Goal: Complete application form

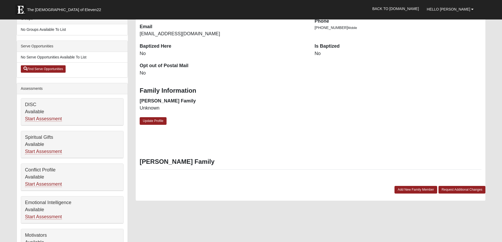
scroll to position [158, 0]
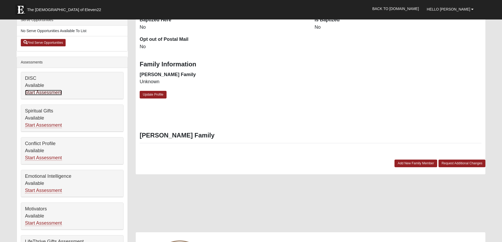
click at [40, 92] on link "Start Assessment" at bounding box center [43, 93] width 37 height 6
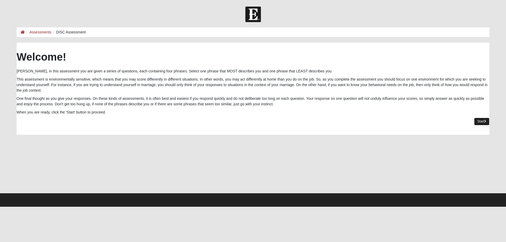
click at [479, 121] on link "Start" at bounding box center [481, 122] width 15 height 8
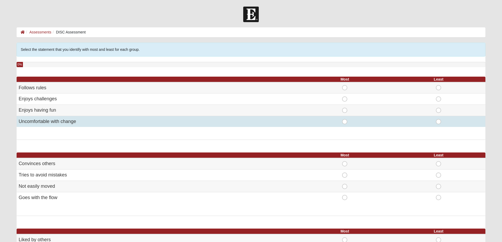
click at [439, 119] on span "Least" at bounding box center [439, 119] width 0 height 0
click at [440, 123] on input "Least" at bounding box center [440, 121] width 3 height 5
radio input "true"
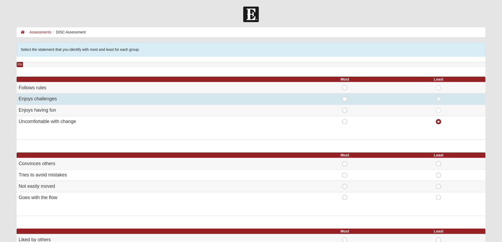
click at [345, 96] on span "Most" at bounding box center [345, 96] width 0 height 0
click at [345, 99] on input "Most" at bounding box center [346, 98] width 3 height 5
radio input "true"
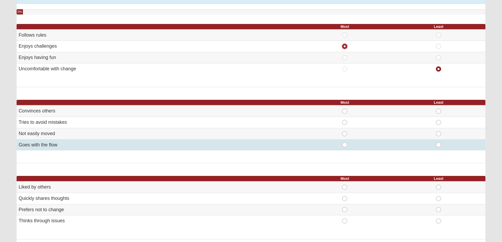
scroll to position [79, 0]
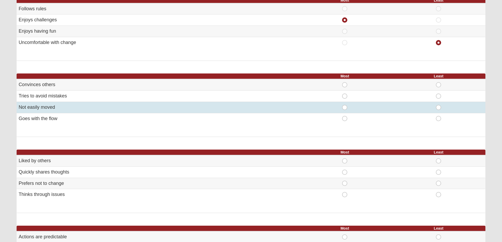
click at [439, 105] on span "Least" at bounding box center [439, 105] width 0 height 0
click at [439, 107] on input "Least" at bounding box center [440, 107] width 3 height 5
radio input "true"
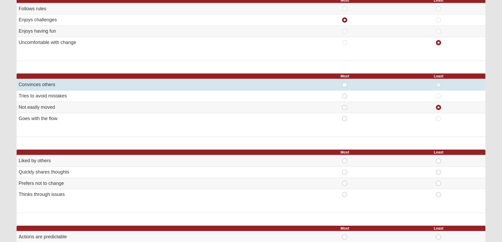
click at [345, 82] on span "Most" at bounding box center [345, 82] width 0 height 0
click at [345, 83] on input "Most" at bounding box center [346, 84] width 3 height 5
radio input "true"
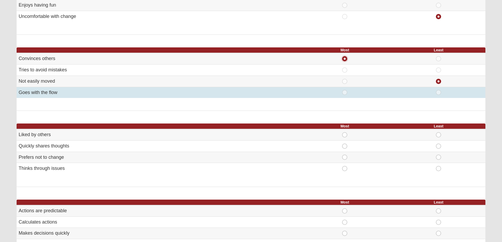
scroll to position [132, 0]
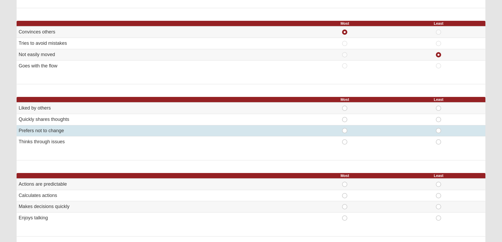
click at [439, 128] on span "Least" at bounding box center [439, 128] width 0 height 0
click at [440, 131] on input "Least" at bounding box center [440, 130] width 3 height 5
radio input "true"
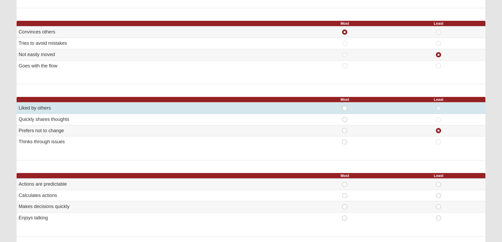
click at [345, 106] on span "Most" at bounding box center [345, 106] width 0 height 0
click at [345, 106] on input "Most" at bounding box center [346, 108] width 3 height 5
radio input "true"
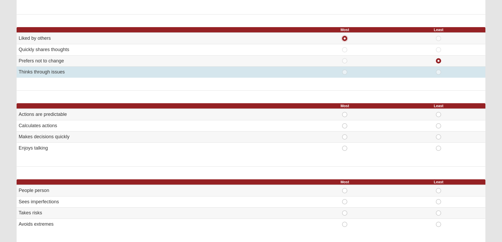
scroll to position [211, 0]
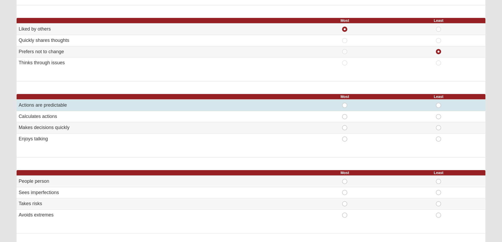
click at [439, 103] on span "Least" at bounding box center [439, 103] width 0 height 0
click at [439, 104] on input "Least" at bounding box center [440, 105] width 3 height 5
radio input "true"
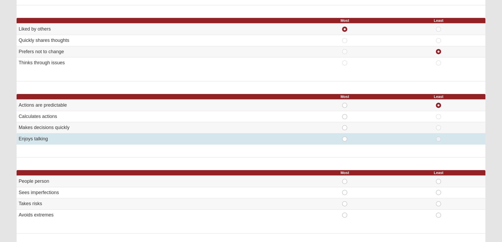
click at [345, 137] on span "Most" at bounding box center [345, 137] width 0 height 0
click at [345, 138] on input "Most" at bounding box center [346, 139] width 3 height 5
radio input "true"
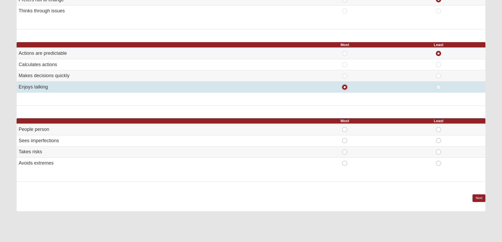
scroll to position [264, 0]
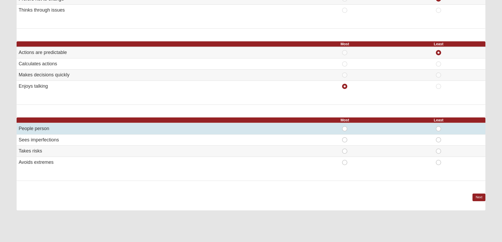
click at [345, 126] on span "Most" at bounding box center [345, 126] width 0 height 0
click at [345, 128] on input "Most" at bounding box center [346, 128] width 3 height 5
radio input "true"
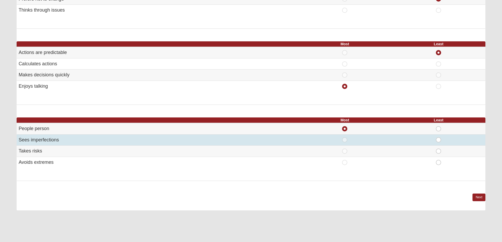
click at [439, 137] on span "Least" at bounding box center [439, 137] width 0 height 0
click at [439, 139] on input "Least" at bounding box center [440, 139] width 3 height 5
radio input "true"
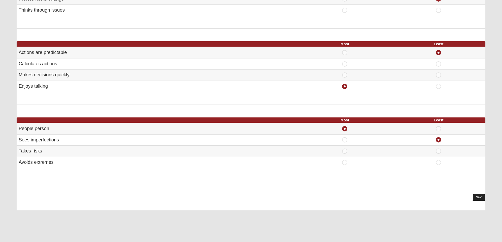
click at [479, 196] on link "Next" at bounding box center [479, 198] width 13 height 8
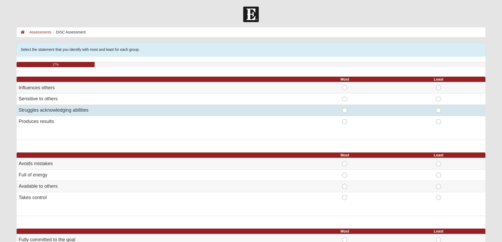
click at [439, 108] on span "Least" at bounding box center [439, 108] width 0 height 0
click at [439, 109] on input "Least" at bounding box center [440, 110] width 3 height 5
radio input "true"
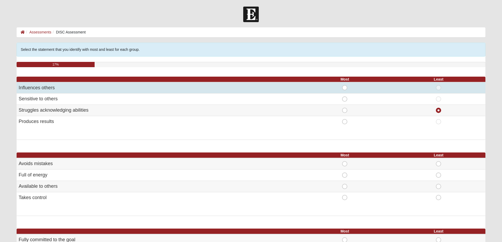
click at [345, 85] on span "Most" at bounding box center [345, 85] width 0 height 0
click at [345, 87] on input "Most" at bounding box center [346, 87] width 3 height 5
radio input "true"
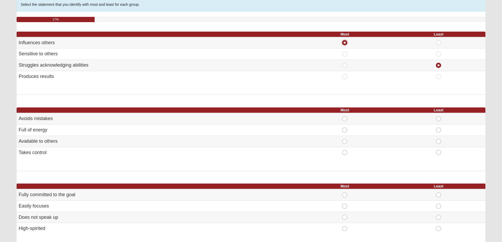
scroll to position [53, 0]
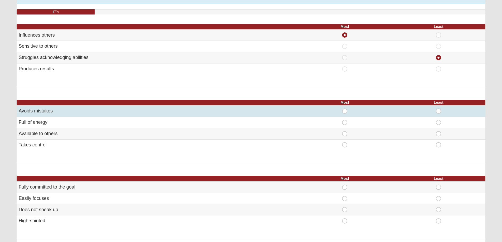
click at [439, 109] on span "Least" at bounding box center [439, 109] width 0 height 0
click at [439, 111] on input "Least" at bounding box center [440, 111] width 3 height 5
radio input "true"
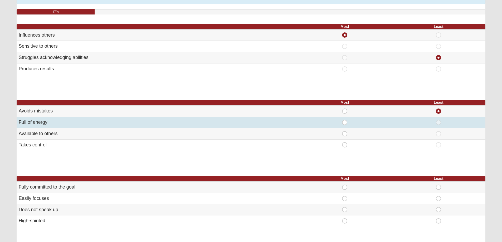
click at [345, 120] on span "Most" at bounding box center [345, 120] width 0 height 0
click at [345, 121] on input "Most" at bounding box center [346, 122] width 3 height 5
radio input "true"
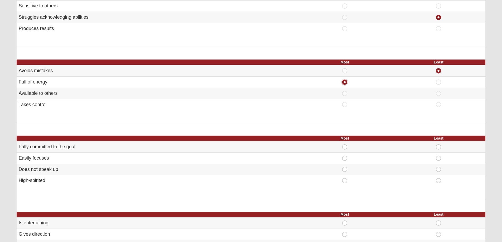
scroll to position [105, 0]
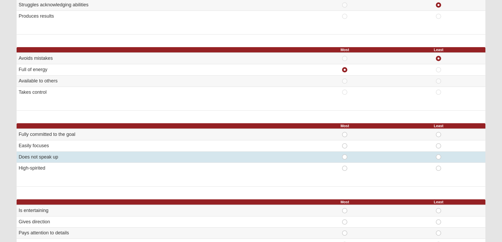
click at [439, 155] on span "Least" at bounding box center [439, 155] width 0 height 0
click at [439, 155] on input "Least" at bounding box center [440, 157] width 3 height 5
radio input "true"
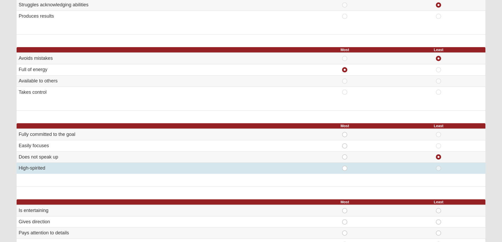
click at [345, 166] on span "Most" at bounding box center [345, 166] width 0 height 0
click at [345, 168] on input "Most" at bounding box center [346, 168] width 3 height 5
radio input "true"
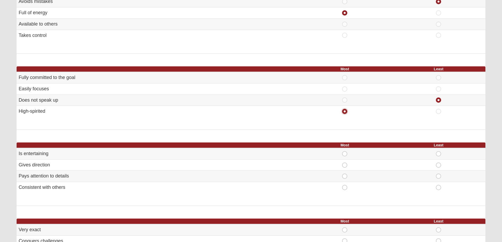
scroll to position [185, 0]
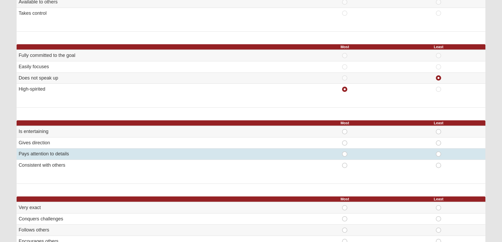
click at [345, 152] on span "Most" at bounding box center [345, 152] width 0 height 0
click at [345, 154] on input "Most" at bounding box center [346, 154] width 3 height 5
radio input "true"
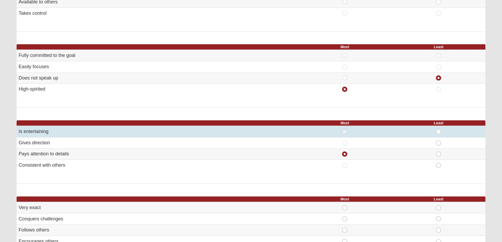
click at [439, 129] on span "Least" at bounding box center [439, 129] width 0 height 0
click at [439, 132] on input "Least" at bounding box center [440, 131] width 3 height 5
radio input "true"
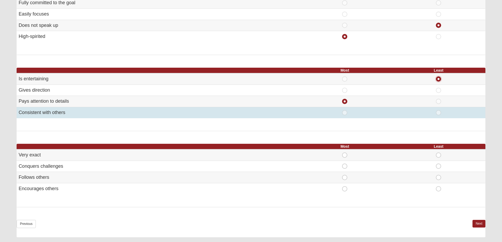
scroll to position [264, 0]
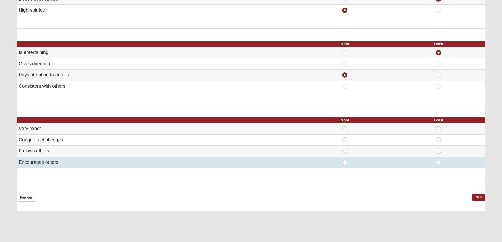
click at [345, 160] on span "Most" at bounding box center [345, 160] width 0 height 0
click at [345, 163] on input "Most" at bounding box center [346, 162] width 3 height 5
radio input "true"
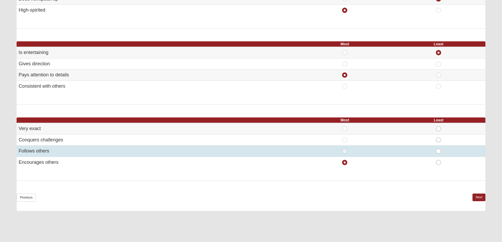
click at [439, 149] on span "Least" at bounding box center [439, 149] width 0 height 0
click at [439, 151] on input "Least" at bounding box center [440, 151] width 3 height 5
radio input "true"
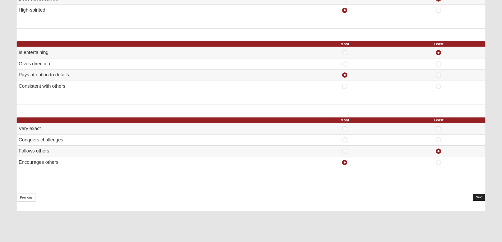
click at [477, 196] on link "Next" at bounding box center [479, 198] width 13 height 8
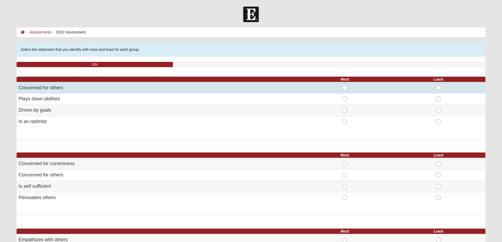
click at [345, 85] on span "Most" at bounding box center [345, 85] width 0 height 0
click at [346, 86] on input "Most" at bounding box center [346, 87] width 3 height 5
radio input "true"
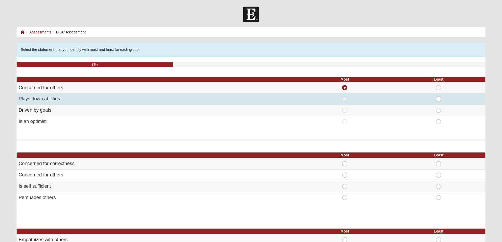
click at [439, 96] on span "Least" at bounding box center [439, 96] width 0 height 0
click at [439, 99] on input "Least" at bounding box center [440, 98] width 3 height 5
radio input "true"
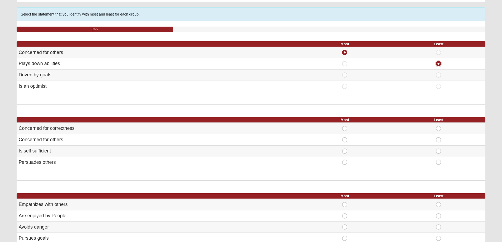
scroll to position [53, 0]
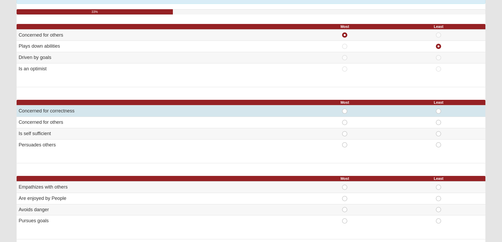
click at [439, 109] on span "Least" at bounding box center [439, 109] width 0 height 0
click at [440, 111] on input "Least" at bounding box center [440, 111] width 3 height 5
radio input "true"
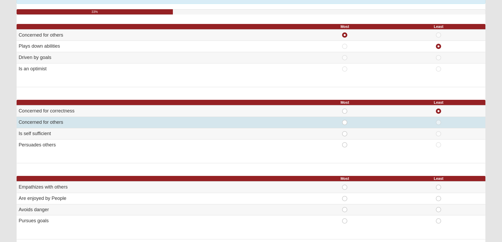
click at [345, 120] on span "Most" at bounding box center [345, 120] width 0 height 0
click at [345, 123] on input "Most" at bounding box center [346, 122] width 3 height 5
radio input "true"
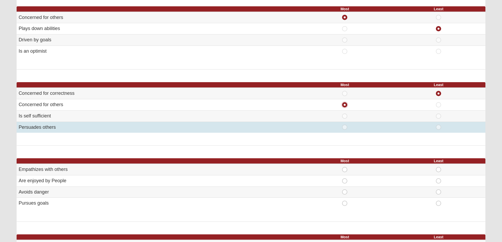
scroll to position [132, 0]
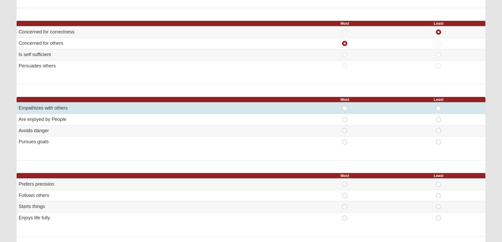
click at [345, 106] on span "Most" at bounding box center [345, 106] width 0 height 0
click at [345, 108] on input "Most" at bounding box center [346, 108] width 3 height 5
radio input "true"
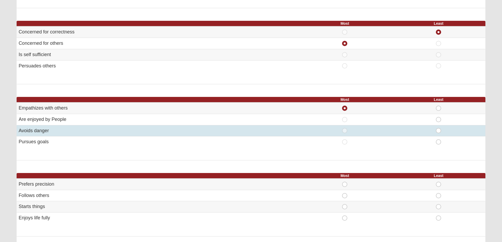
click at [439, 128] on span "Least" at bounding box center [439, 128] width 0 height 0
click at [439, 131] on input "Least" at bounding box center [440, 130] width 3 height 5
radio input "true"
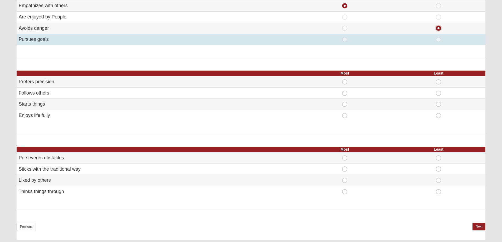
scroll to position [237, 0]
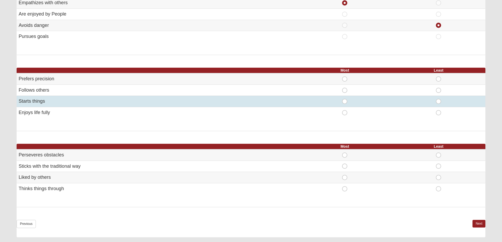
click at [345, 99] on span "Most" at bounding box center [345, 99] width 0 height 0
click at [345, 101] on input "Most" at bounding box center [346, 101] width 3 height 5
radio input "true"
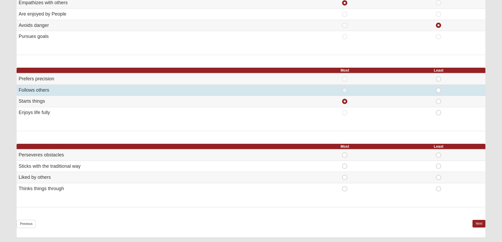
click at [439, 88] on span "Least" at bounding box center [439, 88] width 0 height 0
click at [439, 91] on input "Least" at bounding box center [440, 90] width 3 height 5
radio input "true"
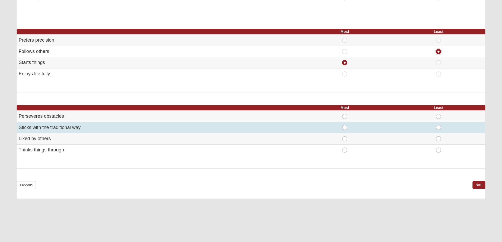
scroll to position [290, 0]
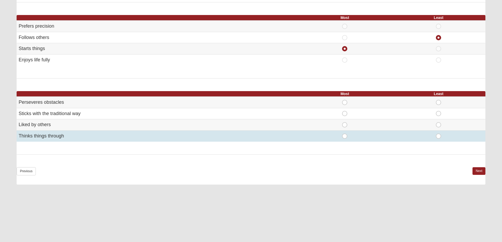
click at [345, 134] on span "Most" at bounding box center [345, 134] width 0 height 0
click at [345, 136] on input "Most" at bounding box center [346, 136] width 3 height 5
radio input "true"
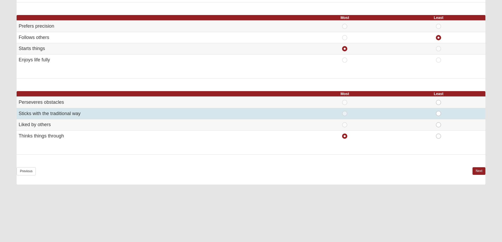
click at [439, 111] on span "Least" at bounding box center [439, 111] width 0 height 0
click at [441, 114] on input "Least" at bounding box center [440, 113] width 3 height 5
radio input "true"
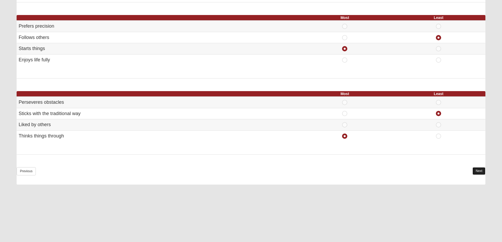
click at [480, 170] on link "Next" at bounding box center [479, 171] width 13 height 8
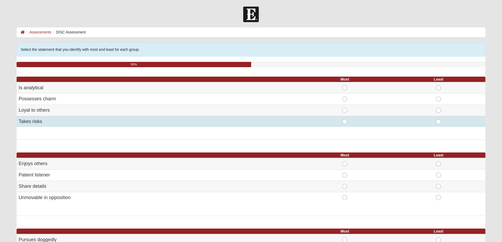
click at [345, 119] on span "Most" at bounding box center [345, 119] width 0 height 0
click at [345, 123] on input "Most" at bounding box center [346, 121] width 3 height 5
radio input "true"
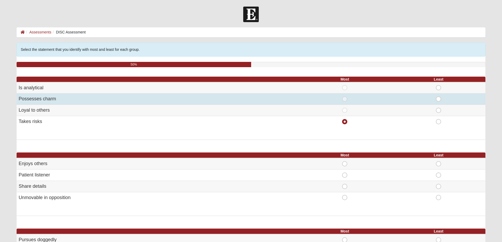
click at [439, 96] on span "Least" at bounding box center [439, 96] width 0 height 0
click at [439, 98] on input "Least" at bounding box center [440, 98] width 3 height 5
radio input "true"
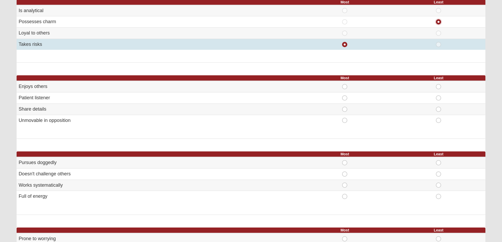
scroll to position [79, 0]
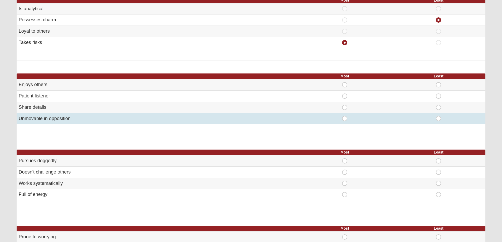
click at [439, 116] on span "Least" at bounding box center [439, 116] width 0 height 0
click at [439, 118] on input "Least" at bounding box center [440, 118] width 3 height 5
radio input "true"
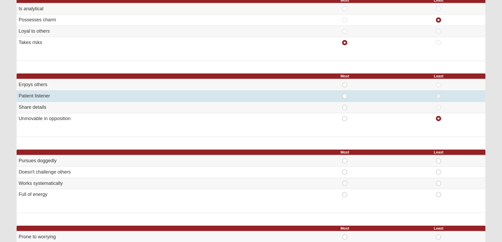
click at [345, 94] on span "Most" at bounding box center [345, 94] width 0 height 0
click at [345, 96] on input "Most" at bounding box center [346, 96] width 3 height 5
radio input "true"
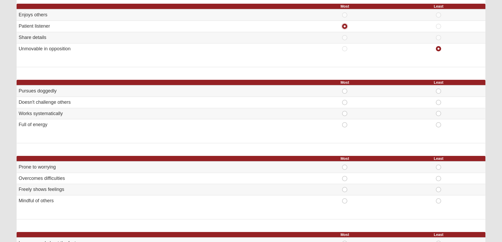
scroll to position [158, 0]
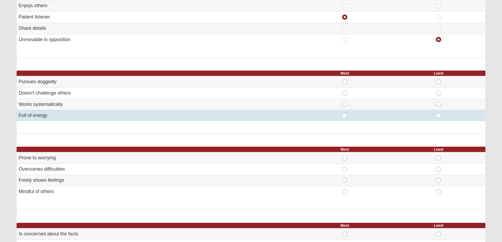
click at [345, 113] on span "Most" at bounding box center [345, 113] width 0 height 0
click at [345, 116] on input "Most" at bounding box center [346, 115] width 3 height 5
radio input "true"
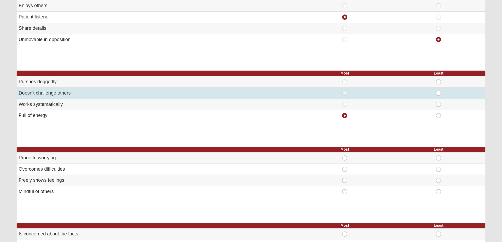
click at [439, 91] on span "Least" at bounding box center [439, 91] width 0 height 0
click at [439, 93] on input "Least" at bounding box center [440, 93] width 3 height 5
radio input "true"
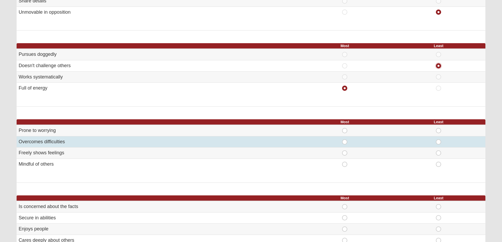
scroll to position [211, 0]
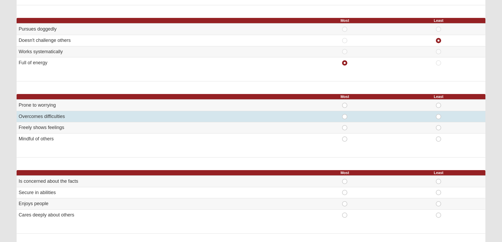
click at [345, 114] on span "Most" at bounding box center [345, 114] width 0 height 0
click at [345, 116] on input "Most" at bounding box center [346, 116] width 3 height 5
radio input "true"
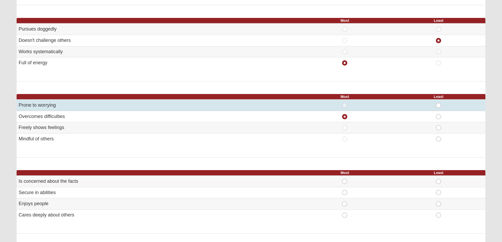
click at [439, 103] on span "Least" at bounding box center [439, 103] width 0 height 0
click at [439, 104] on input "Least" at bounding box center [440, 105] width 3 height 5
radio input "true"
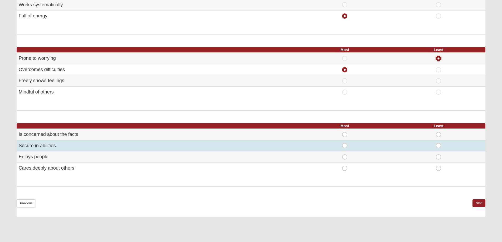
scroll to position [264, 0]
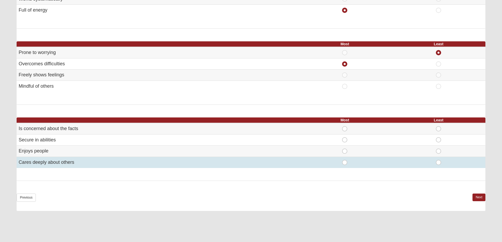
click at [345, 160] on span "Most" at bounding box center [345, 160] width 0 height 0
click at [345, 162] on input "Most" at bounding box center [346, 162] width 3 height 5
radio input "true"
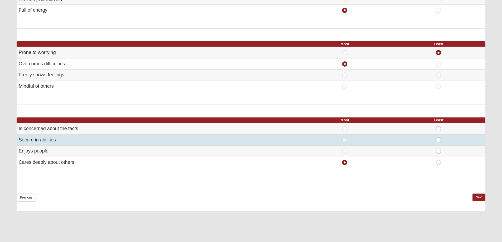
click at [439, 137] on span "Least" at bounding box center [439, 137] width 0 height 0
click at [439, 138] on input "Least" at bounding box center [440, 139] width 3 height 5
radio input "true"
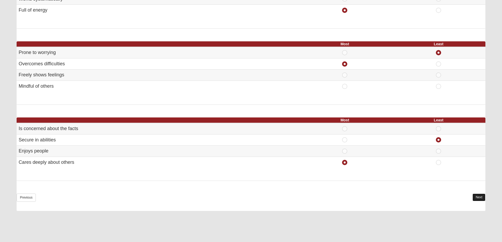
click at [477, 196] on link "Next" at bounding box center [479, 198] width 13 height 8
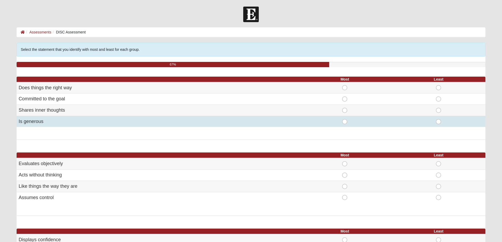
click at [345, 119] on span "Most" at bounding box center [345, 119] width 0 height 0
click at [346, 122] on input "Most" at bounding box center [346, 121] width 3 height 5
radio input "true"
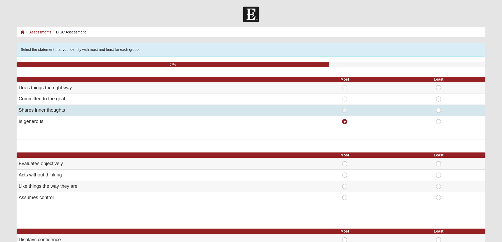
click at [439, 108] on span "Least" at bounding box center [439, 108] width 0 height 0
click at [439, 110] on input "Least" at bounding box center [440, 110] width 3 height 5
radio input "true"
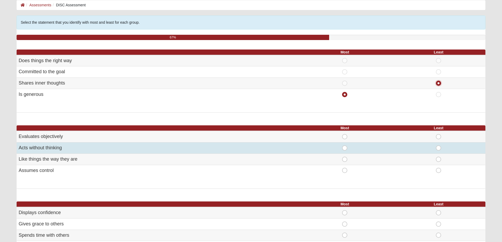
scroll to position [53, 0]
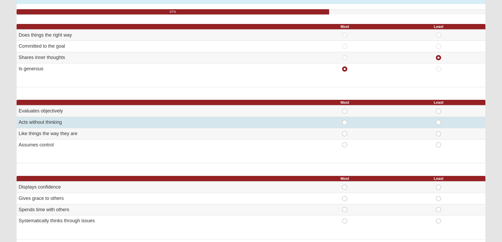
click at [439, 120] on span "Least" at bounding box center [439, 120] width 0 height 0
click at [439, 121] on input "Least" at bounding box center [440, 122] width 3 height 5
radio input "true"
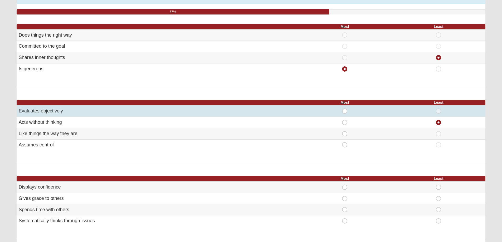
click at [345, 109] on span "Most" at bounding box center [345, 109] width 0 height 0
click at [345, 111] on input "Most" at bounding box center [346, 111] width 3 height 5
radio input "true"
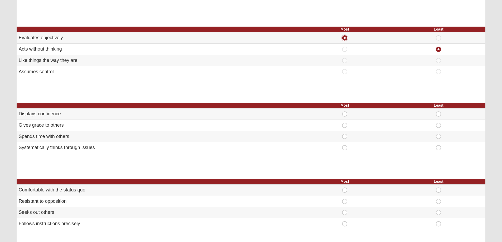
scroll to position [132, 0]
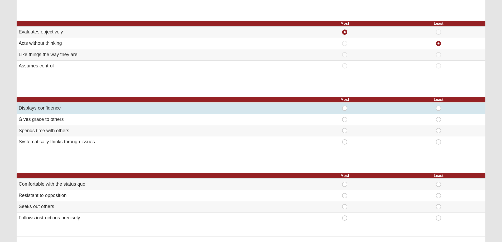
click at [345, 106] on span "Most" at bounding box center [345, 106] width 0 height 0
click at [345, 108] on input "Most" at bounding box center [346, 108] width 3 height 5
radio input "true"
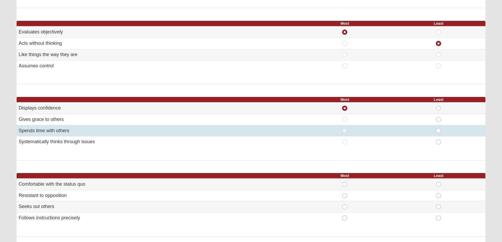
click at [439, 128] on span "Least" at bounding box center [439, 128] width 0 height 0
click at [439, 130] on input "Least" at bounding box center [440, 130] width 3 height 5
radio input "true"
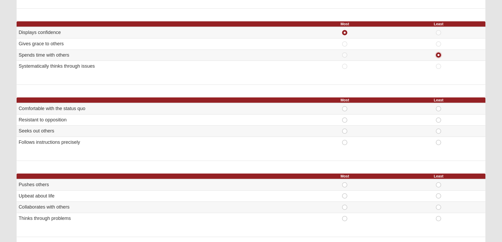
scroll to position [211, 0]
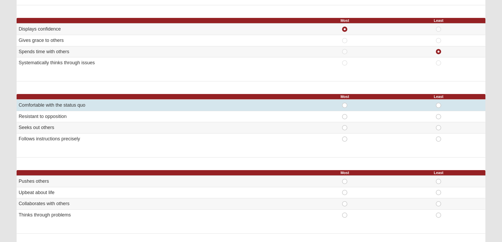
click at [439, 103] on span "Least" at bounding box center [439, 103] width 0 height 0
click at [440, 106] on input "Least" at bounding box center [440, 105] width 3 height 5
radio input "true"
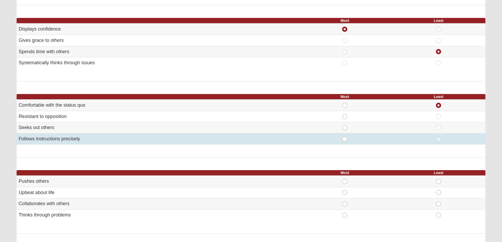
click at [345, 137] on span "Most" at bounding box center [345, 137] width 0 height 0
click at [345, 139] on input "Most" at bounding box center [346, 139] width 3 height 5
radio input "true"
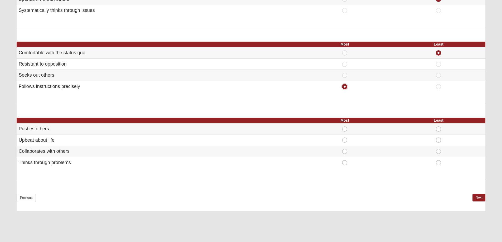
scroll to position [264, 0]
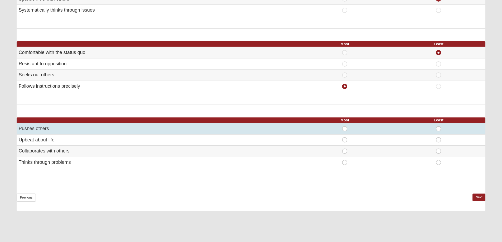
click at [439, 126] on span "Least" at bounding box center [439, 126] width 0 height 0
click at [439, 128] on input "Least" at bounding box center [440, 128] width 3 height 5
radio input "true"
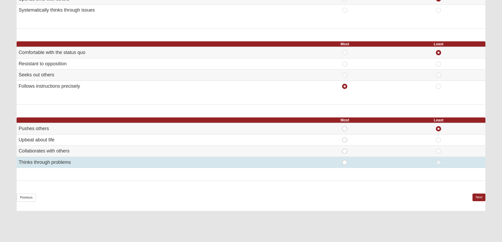
click at [345, 160] on span "Most" at bounding box center [345, 160] width 0 height 0
click at [345, 162] on input "Most" at bounding box center [346, 162] width 3 height 5
radio input "true"
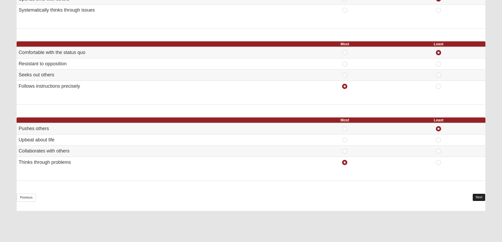
click at [479, 196] on link "Next" at bounding box center [479, 198] width 13 height 8
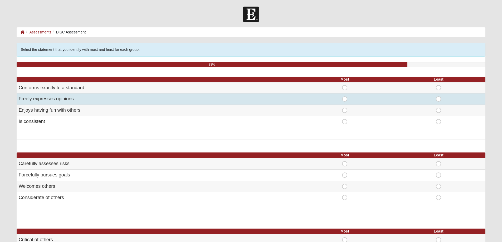
click at [439, 96] on span "Least" at bounding box center [439, 96] width 0 height 0
click at [439, 100] on input "Least" at bounding box center [440, 98] width 3 height 5
radio input "true"
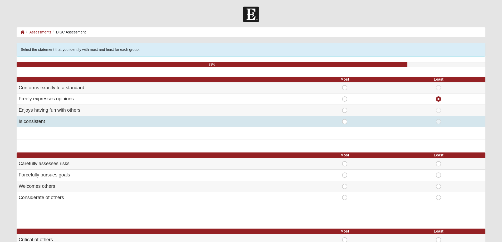
click at [345, 119] on span "Most" at bounding box center [345, 119] width 0 height 0
click at [345, 122] on input "Most" at bounding box center [346, 121] width 3 height 5
radio input "true"
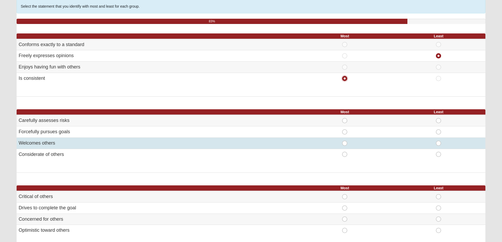
scroll to position [53, 0]
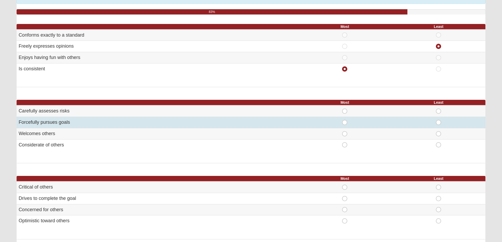
click at [439, 120] on span "Least" at bounding box center [439, 120] width 0 height 0
click at [439, 121] on input "Least" at bounding box center [440, 122] width 3 height 5
radio input "true"
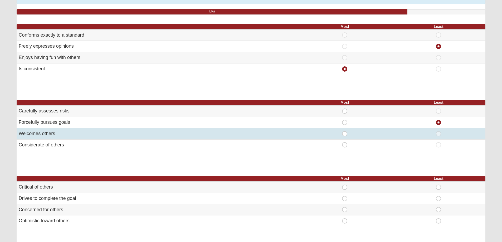
click at [345, 131] on span "Most" at bounding box center [345, 131] width 0 height 0
click at [345, 133] on input "Most" at bounding box center [346, 133] width 3 height 5
radio input "true"
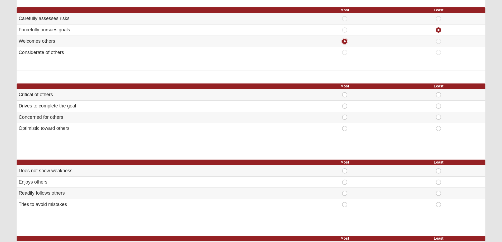
scroll to position [158, 0]
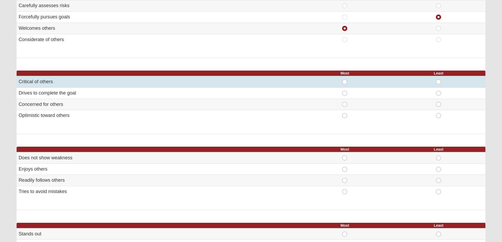
click at [439, 79] on span "Least" at bounding box center [439, 79] width 0 height 0
click at [439, 81] on input "Least" at bounding box center [440, 81] width 3 height 5
radio input "true"
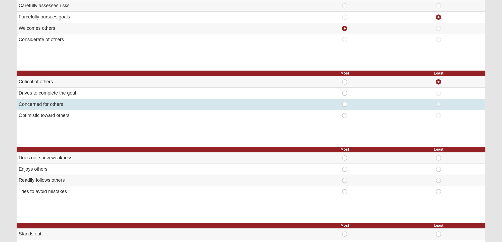
click at [345, 102] on span "Most" at bounding box center [345, 102] width 0 height 0
click at [345, 104] on input "Most" at bounding box center [346, 104] width 3 height 5
radio input "true"
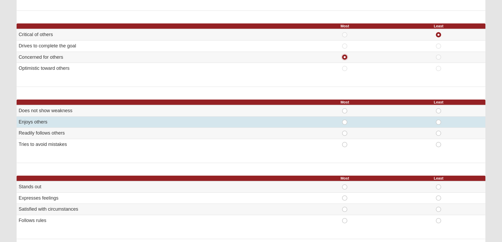
scroll to position [211, 0]
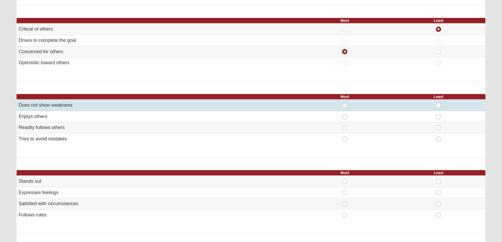
click at [439, 103] on span "Least" at bounding box center [439, 103] width 0 height 0
click at [439, 106] on input "Least" at bounding box center [440, 105] width 3 height 5
radio input "true"
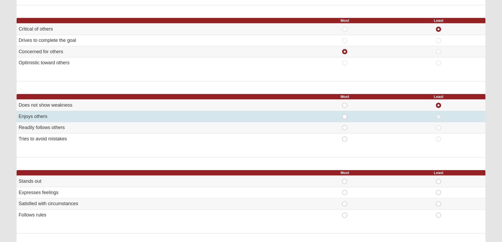
click at [345, 114] on span "Most" at bounding box center [345, 114] width 0 height 0
click at [345, 117] on input "Most" at bounding box center [346, 116] width 3 height 5
radio input "true"
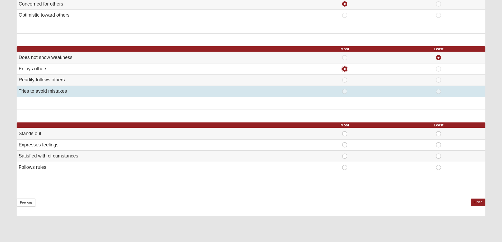
scroll to position [264, 0]
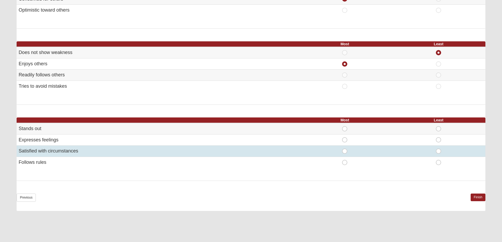
click at [439, 149] on span "Least" at bounding box center [439, 149] width 0 height 0
click at [439, 151] on input "Least" at bounding box center [440, 151] width 3 height 5
radio input "true"
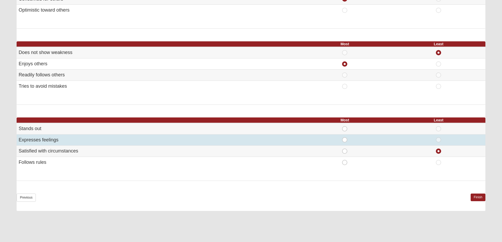
click at [345, 137] on span "Most" at bounding box center [345, 137] width 0 height 0
click at [345, 140] on input "Most" at bounding box center [346, 139] width 3 height 5
radio input "true"
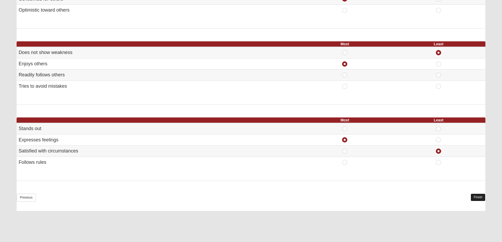
click at [477, 197] on link "Finish" at bounding box center [478, 198] width 15 height 8
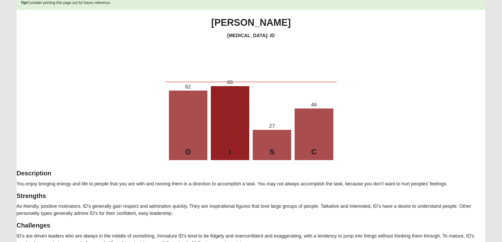
scroll to position [53, 0]
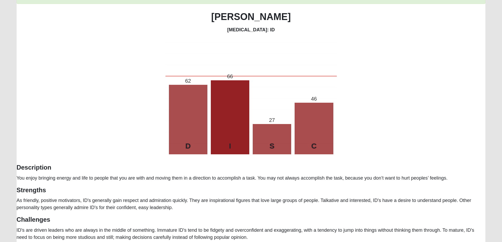
drag, startPoint x: 30, startPoint y: 9, endPoint x: 103, endPoint y: 15, distance: 73.5
click at [103, 15] on div "Tip! Consider printing this page out for future reference. Elaine Kremin Person…" at bounding box center [251, 115] width 469 height 251
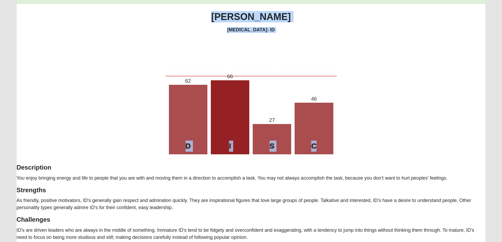
drag, startPoint x: 219, startPoint y: 13, endPoint x: 365, endPoint y: 82, distance: 160.8
click at [365, 82] on div "Tip! Consider printing this page out for future reference. Elaine Kremin Person…" at bounding box center [251, 115] width 469 height 251
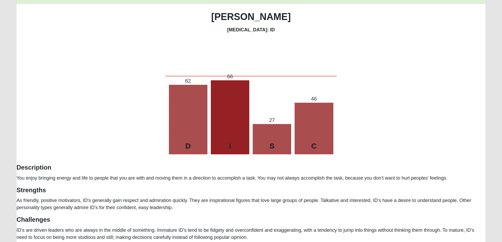
click at [385, 71] on div "Tip! Consider printing this page out for future reference. Elaine Kremin Person…" at bounding box center [251, 115] width 469 height 251
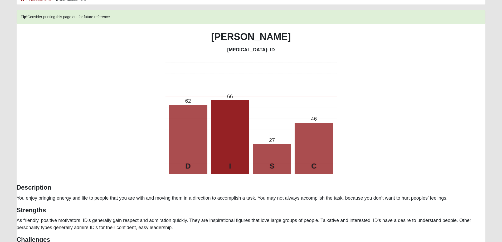
scroll to position [0, 0]
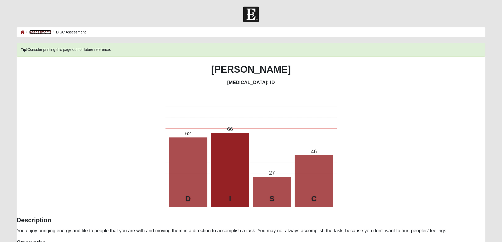
click at [38, 32] on link "Assessments" at bounding box center [40, 32] width 22 height 4
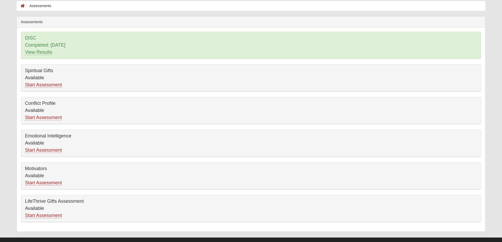
scroll to position [35, 0]
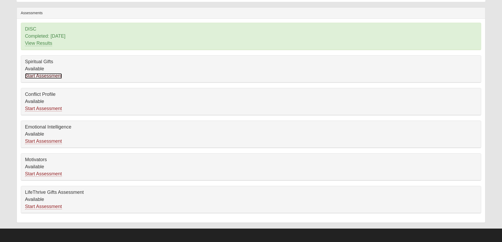
click at [44, 76] on link "Start Assessment" at bounding box center [43, 76] width 37 height 6
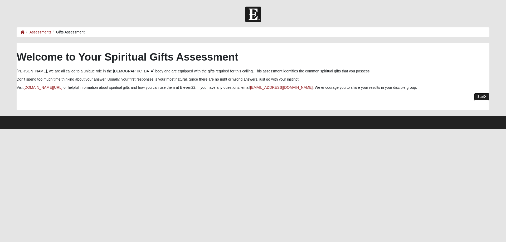
click at [479, 96] on link "Start" at bounding box center [481, 97] width 15 height 8
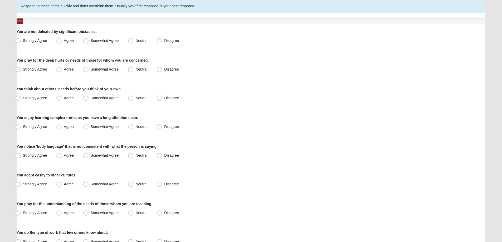
scroll to position [53, 0]
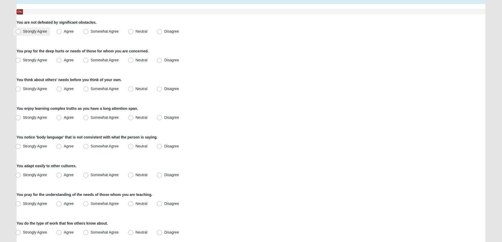
click at [23, 31] on span "Strongly Agree" at bounding box center [35, 31] width 24 height 4
click at [20, 31] on input "Strongly Agree" at bounding box center [19, 31] width 3 height 3
radio input "true"
click at [23, 59] on span "Strongly Agree" at bounding box center [35, 60] width 24 height 4
click at [18, 59] on input "Strongly Agree" at bounding box center [19, 60] width 3 height 3
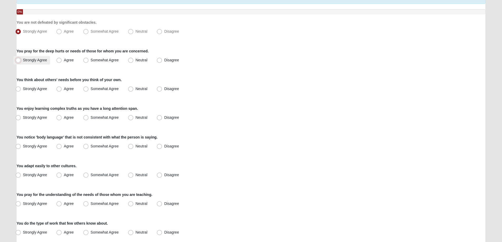
radio input "true"
click at [23, 89] on span "Strongly Agree" at bounding box center [35, 89] width 24 height 4
click at [18, 89] on input "Strongly Agree" at bounding box center [19, 88] width 3 height 3
radio input "true"
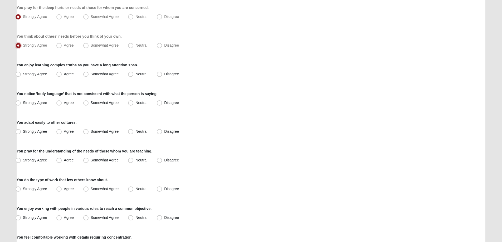
scroll to position [105, 0]
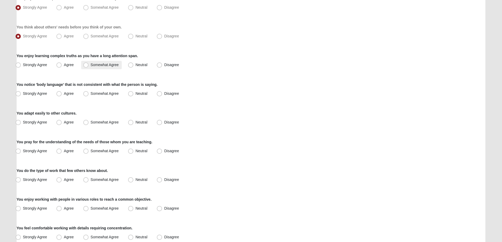
click at [91, 65] on span "Somewhat Agree" at bounding box center [105, 65] width 28 height 4
click at [85, 65] on input "Somewhat Agree" at bounding box center [86, 64] width 3 height 3
radio input "true"
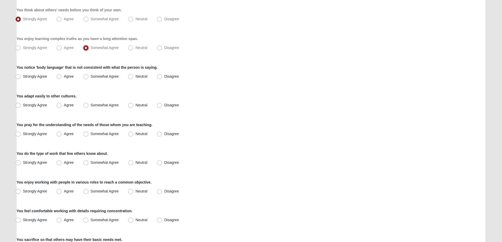
scroll to position [132, 0]
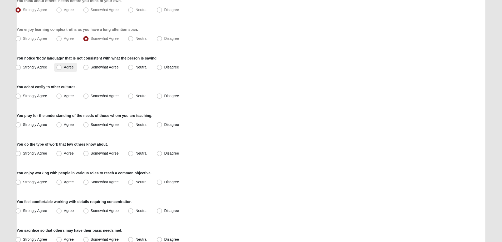
click at [64, 67] on span "Agree" at bounding box center [69, 67] width 10 height 4
click at [59, 67] on input "Agree" at bounding box center [60, 67] width 3 height 3
radio input "true"
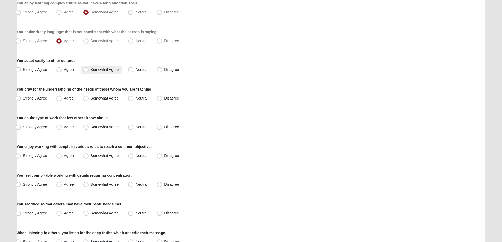
click at [91, 70] on span "Somewhat Agree" at bounding box center [105, 69] width 28 height 4
click at [86, 70] on input "Somewhat Agree" at bounding box center [86, 69] width 3 height 3
radio input "true"
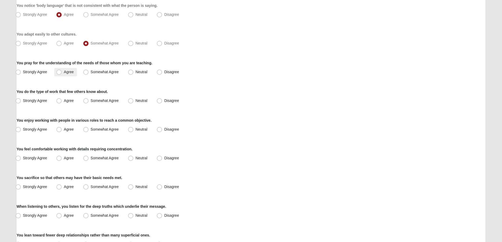
click at [64, 71] on span "Agree" at bounding box center [69, 72] width 10 height 4
click at [60, 71] on input "Agree" at bounding box center [60, 71] width 3 height 3
radio input "true"
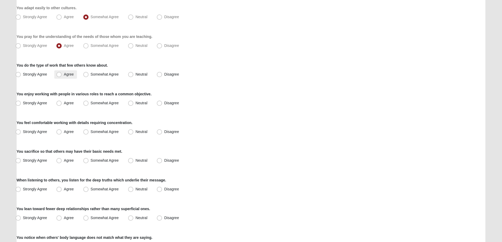
click at [64, 74] on span "Agree" at bounding box center [69, 74] width 10 height 4
click at [59, 74] on input "Agree" at bounding box center [60, 74] width 3 height 3
radio input "true"
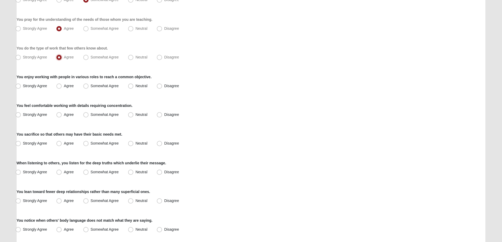
scroll to position [237, 0]
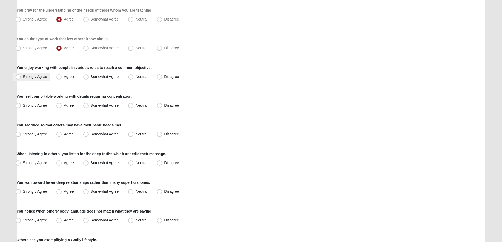
click at [23, 76] on span "Strongly Agree" at bounding box center [35, 77] width 24 height 4
click at [18, 76] on input "Strongly Agree" at bounding box center [19, 76] width 3 height 3
radio input "true"
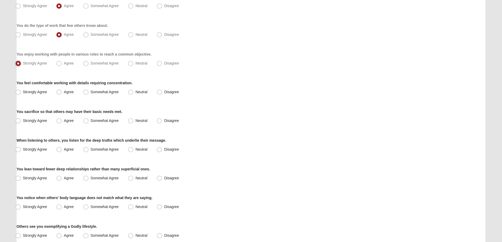
scroll to position [264, 0]
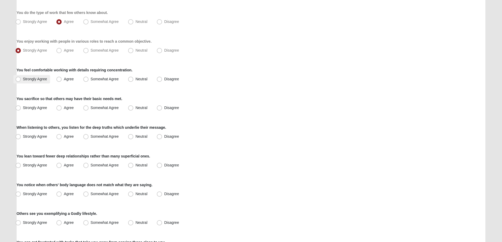
click at [23, 79] on span "Strongly Agree" at bounding box center [35, 79] width 24 height 4
click at [18, 79] on input "Strongly Agree" at bounding box center [19, 79] width 3 height 3
radio input "true"
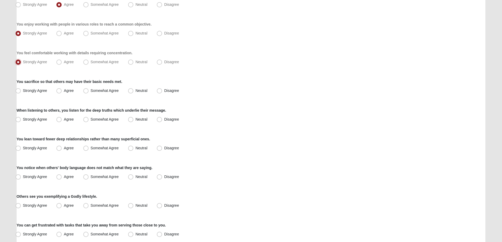
scroll to position [290, 0]
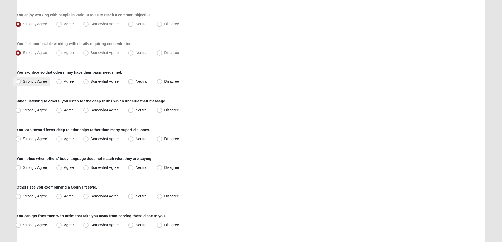
click at [23, 82] on span "Strongly Agree" at bounding box center [35, 81] width 24 height 4
click at [18, 82] on input "Strongly Agree" at bounding box center [19, 81] width 3 height 3
radio input "true"
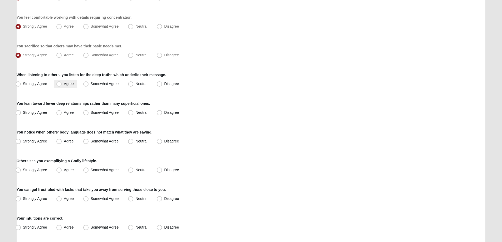
click at [64, 84] on span "Agree" at bounding box center [69, 84] width 10 height 4
click at [59, 84] on input "Agree" at bounding box center [60, 83] width 3 height 3
radio input "true"
click at [23, 111] on span "Strongly Agree" at bounding box center [35, 112] width 24 height 4
click at [18, 111] on input "Strongly Agree" at bounding box center [19, 112] width 3 height 3
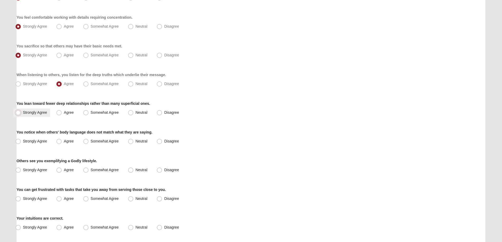
radio input "true"
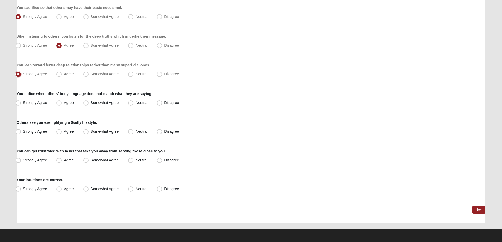
scroll to position [355, 0]
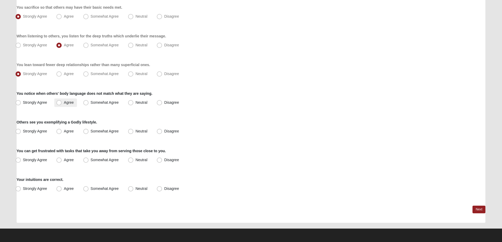
click at [64, 102] on span "Agree" at bounding box center [69, 102] width 10 height 4
click at [60, 102] on input "Agree" at bounding box center [60, 102] width 3 height 3
radio input "true"
click at [23, 132] on span "Strongly Agree" at bounding box center [35, 131] width 24 height 4
click at [19, 132] on input "Strongly Agree" at bounding box center [19, 131] width 3 height 3
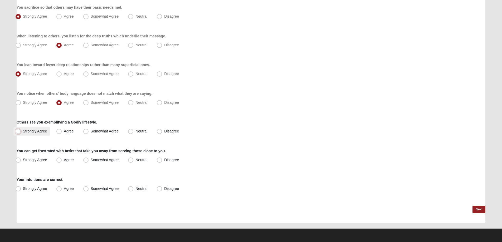
radio input "true"
click at [64, 161] on span "Agree" at bounding box center [69, 160] width 10 height 4
click at [59, 161] on input "Agree" at bounding box center [60, 159] width 3 height 3
radio input "true"
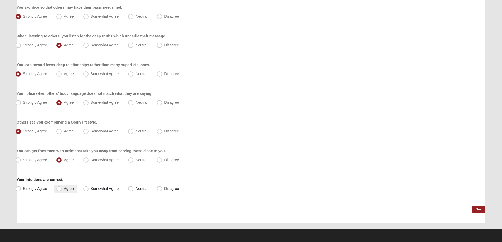
click at [64, 187] on span "Agree" at bounding box center [69, 189] width 10 height 4
click at [59, 187] on input "Agree" at bounding box center [60, 188] width 3 height 3
radio input "true"
click at [477, 209] on link "Next" at bounding box center [479, 210] width 13 height 8
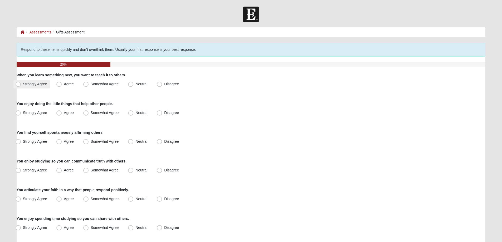
click at [23, 83] on span "Strongly Agree" at bounding box center [35, 84] width 24 height 4
click at [18, 83] on input "Strongly Agree" at bounding box center [19, 84] width 3 height 3
radio input "true"
click at [23, 113] on span "Strongly Agree" at bounding box center [35, 113] width 24 height 4
click at [18, 113] on input "Strongly Agree" at bounding box center [19, 112] width 3 height 3
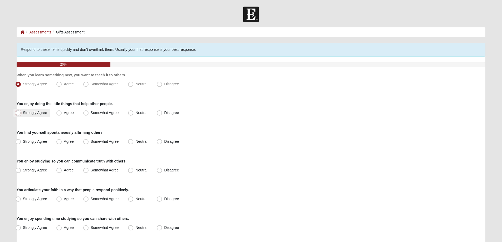
radio input "true"
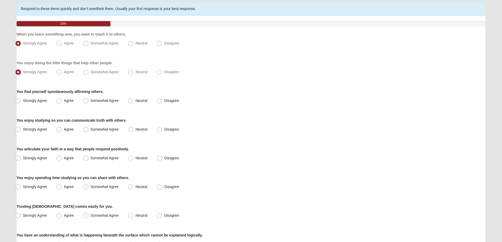
scroll to position [53, 0]
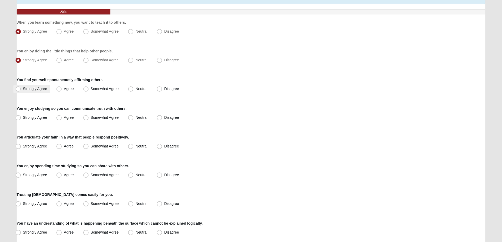
click at [23, 89] on span "Strongly Agree" at bounding box center [35, 89] width 24 height 4
click at [18, 89] on input "Strongly Agree" at bounding box center [19, 88] width 3 height 3
radio input "true"
click at [91, 117] on span "Somewhat Agree" at bounding box center [105, 117] width 28 height 4
click at [86, 117] on input "Somewhat Agree" at bounding box center [86, 117] width 3 height 3
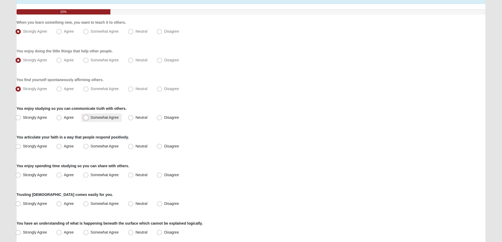
radio input "true"
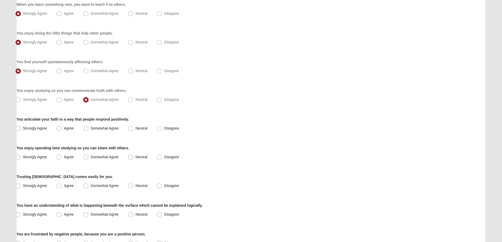
scroll to position [79, 0]
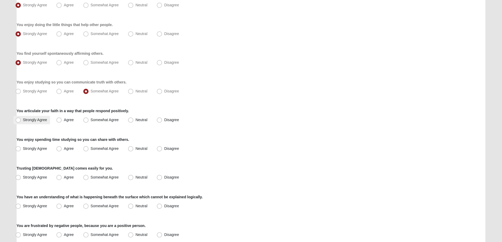
click at [23, 120] on span "Strongly Agree" at bounding box center [35, 120] width 24 height 4
click at [19, 120] on input "Strongly Agree" at bounding box center [19, 119] width 3 height 3
radio input "true"
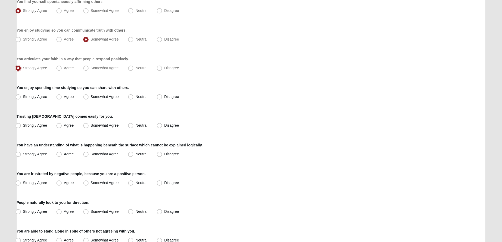
scroll to position [132, 0]
click at [91, 96] on span "Somewhat Agree" at bounding box center [105, 96] width 28 height 4
click at [86, 96] on input "Somewhat Agree" at bounding box center [86, 95] width 3 height 3
radio input "true"
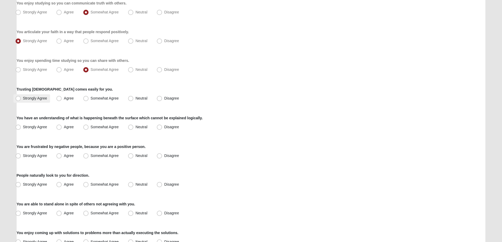
click at [23, 98] on span "Strongly Agree" at bounding box center [35, 98] width 24 height 4
click at [19, 98] on input "Strongly Agree" at bounding box center [19, 98] width 3 height 3
radio input "true"
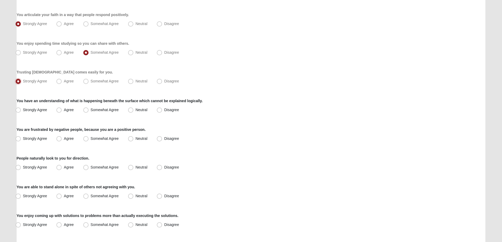
scroll to position [185, 0]
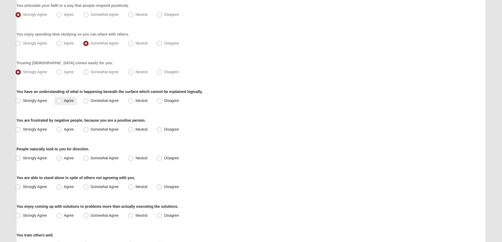
click at [64, 99] on span "Agree" at bounding box center [69, 101] width 10 height 4
click at [59, 99] on input "Agree" at bounding box center [60, 100] width 3 height 3
radio input "true"
click at [23, 129] on span "Strongly Agree" at bounding box center [35, 129] width 24 height 4
click at [18, 129] on input "Strongly Agree" at bounding box center [19, 129] width 3 height 3
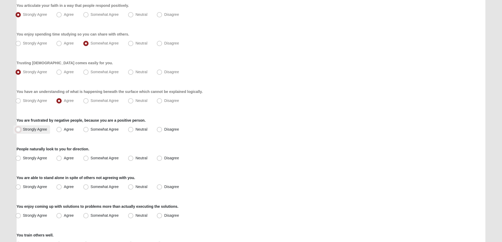
radio input "true"
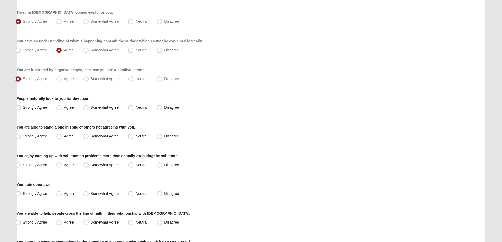
scroll to position [237, 0]
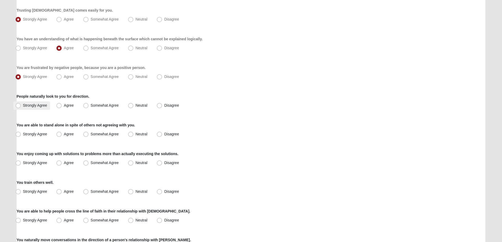
click at [23, 105] on span "Strongly Agree" at bounding box center [35, 105] width 24 height 4
click at [18, 105] on input "Strongly Agree" at bounding box center [19, 105] width 3 height 3
radio input "true"
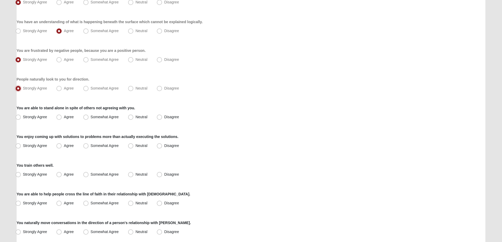
scroll to position [264, 0]
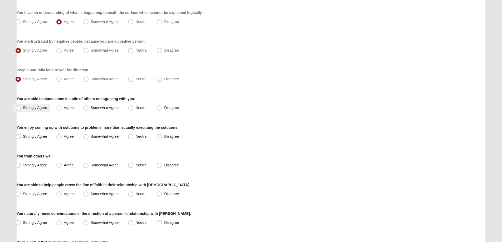
click at [23, 109] on span "Strongly Agree" at bounding box center [35, 108] width 24 height 4
click at [18, 109] on input "Strongly Agree" at bounding box center [19, 107] width 3 height 3
radio input "true"
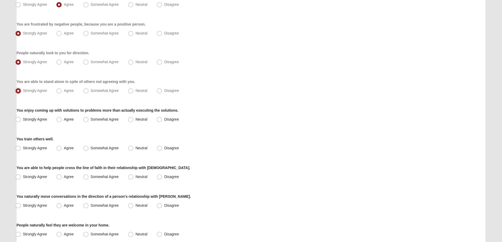
scroll to position [290, 0]
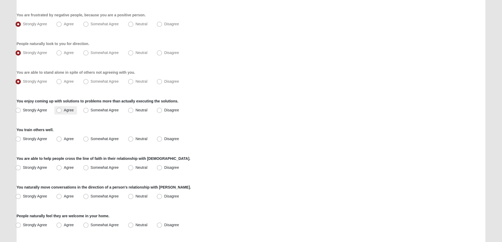
click at [64, 111] on span "Agree" at bounding box center [69, 110] width 10 height 4
click at [59, 111] on input "Agree" at bounding box center [60, 110] width 3 height 3
radio input "true"
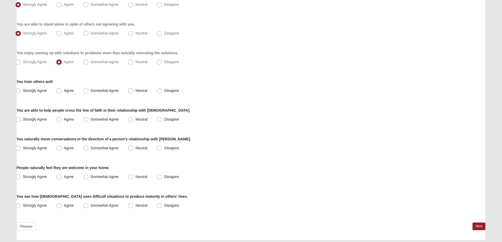
scroll to position [343, 0]
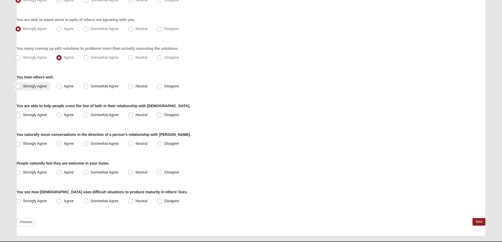
click at [23, 85] on span "Strongly Agree" at bounding box center [35, 86] width 24 height 4
click at [18, 85] on input "Strongly Agree" at bounding box center [19, 86] width 3 height 3
radio input "true"
click at [62, 114] on label "Agree" at bounding box center [65, 115] width 22 height 8
click at [62, 114] on input "Agree" at bounding box center [60, 114] width 3 height 3
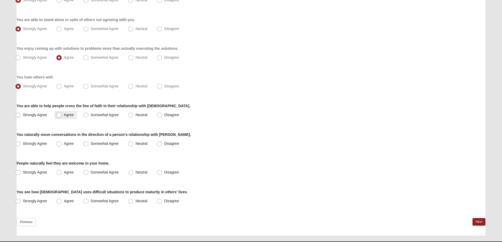
radio input "true"
click at [64, 144] on span "Agree" at bounding box center [69, 144] width 10 height 4
click at [59, 144] on input "Agree" at bounding box center [60, 143] width 3 height 3
radio input "true"
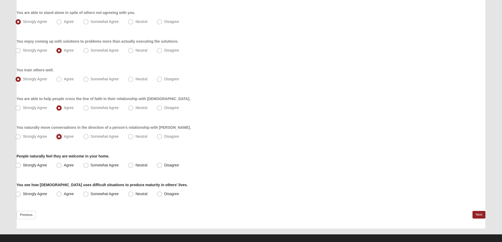
scroll to position [356, 0]
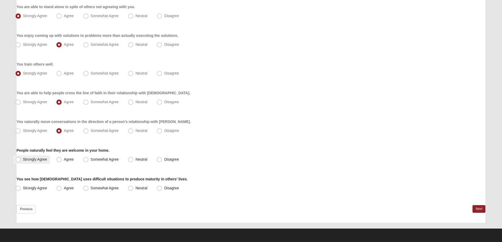
click at [23, 159] on span "Strongly Agree" at bounding box center [35, 159] width 24 height 4
click at [18, 159] on input "Strongly Agree" at bounding box center [19, 159] width 3 height 3
radio input "true"
click at [23, 188] on span "Strongly Agree" at bounding box center [35, 188] width 24 height 4
click at [19, 188] on input "Strongly Agree" at bounding box center [19, 188] width 3 height 3
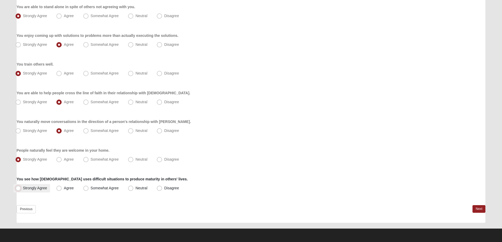
radio input "true"
click at [475, 208] on link "Next" at bounding box center [479, 209] width 13 height 8
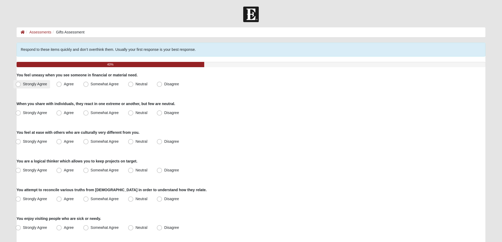
click at [23, 84] on span "Strongly Agree" at bounding box center [35, 84] width 24 height 4
click at [18, 84] on input "Strongly Agree" at bounding box center [19, 84] width 3 height 3
radio input "true"
click at [136, 112] on span "Neutral" at bounding box center [142, 113] width 12 height 4
click at [130, 112] on input "Neutral" at bounding box center [131, 112] width 3 height 3
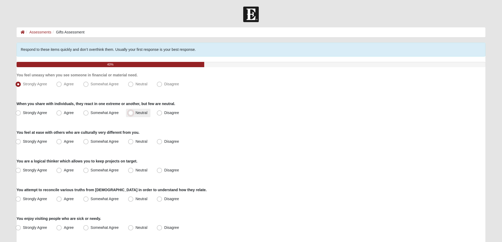
radio input "true"
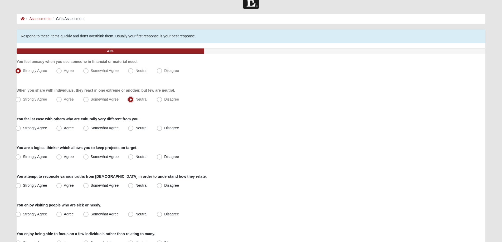
scroll to position [26, 0]
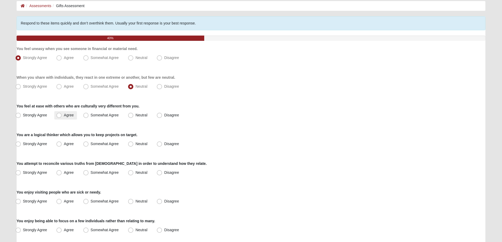
click at [64, 115] on span "Agree" at bounding box center [69, 115] width 10 height 4
click at [59, 115] on input "Agree" at bounding box center [60, 115] width 3 height 3
radio input "true"
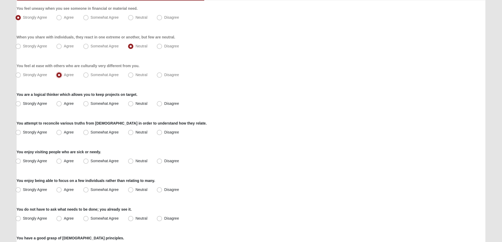
scroll to position [79, 0]
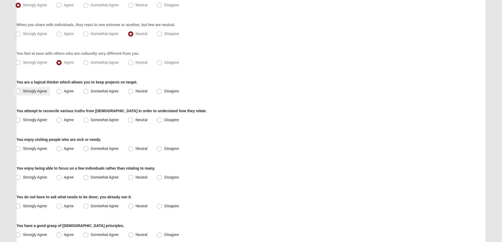
click at [23, 90] on span "Strongly Agree" at bounding box center [35, 91] width 24 height 4
click at [18, 90] on input "Strongly Agree" at bounding box center [19, 91] width 3 height 3
radio input "true"
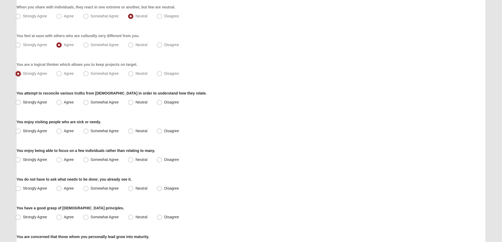
scroll to position [105, 0]
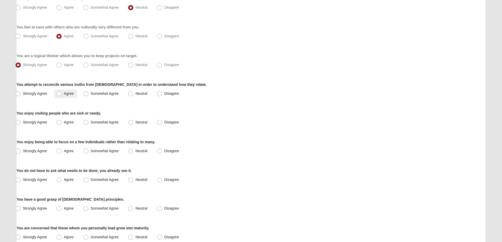
click at [64, 93] on span "Agree" at bounding box center [69, 93] width 10 height 4
click at [59, 93] on input "Agree" at bounding box center [60, 93] width 3 height 3
radio input "true"
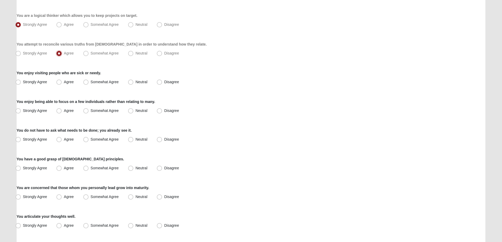
scroll to position [158, 0]
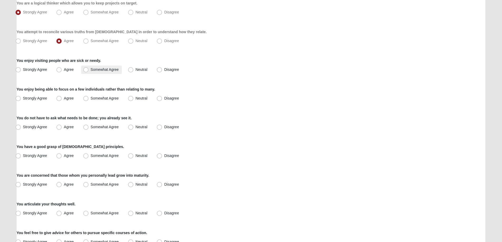
click at [91, 69] on span "Somewhat Agree" at bounding box center [105, 69] width 28 height 4
click at [85, 69] on input "Somewhat Agree" at bounding box center [86, 69] width 3 height 3
radio input "true"
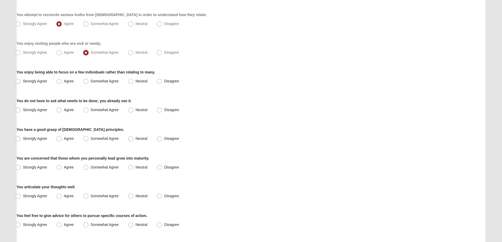
scroll to position [185, 0]
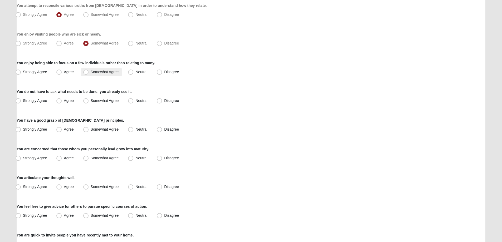
click at [91, 71] on span "Somewhat Agree" at bounding box center [105, 72] width 28 height 4
click at [86, 71] on input "Somewhat Agree" at bounding box center [86, 71] width 3 height 3
radio input "true"
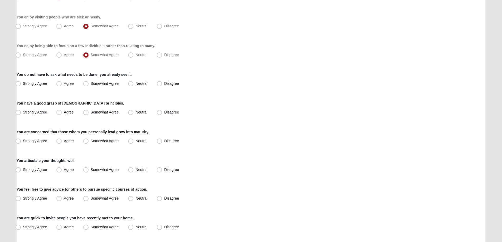
scroll to position [211, 0]
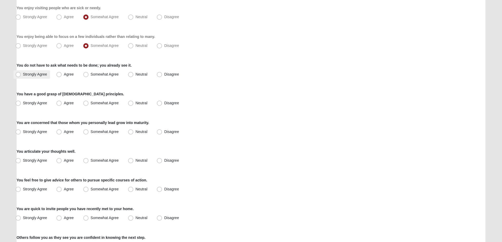
click at [23, 75] on span "Strongly Agree" at bounding box center [35, 74] width 24 height 4
click at [20, 75] on input "Strongly Agree" at bounding box center [19, 74] width 3 height 3
radio input "true"
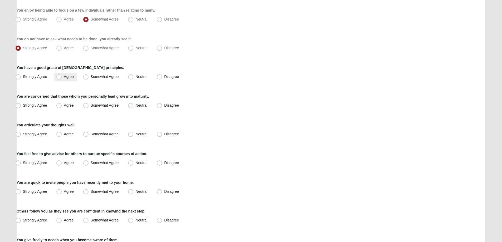
click at [64, 76] on span "Agree" at bounding box center [69, 77] width 10 height 4
click at [60, 76] on input "Agree" at bounding box center [60, 76] width 3 height 3
radio input "true"
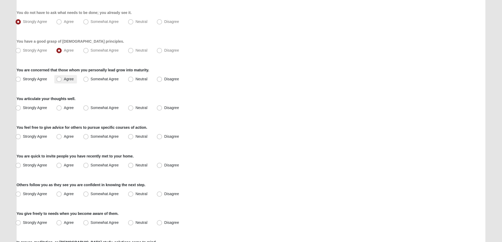
click at [64, 80] on span "Agree" at bounding box center [69, 79] width 10 height 4
click at [59, 80] on input "Agree" at bounding box center [60, 79] width 3 height 3
radio input "true"
click at [64, 107] on span "Agree" at bounding box center [69, 108] width 10 height 4
click at [59, 107] on input "Agree" at bounding box center [60, 107] width 3 height 3
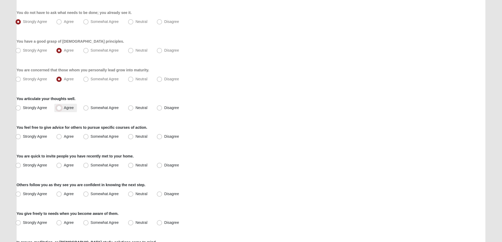
radio input "true"
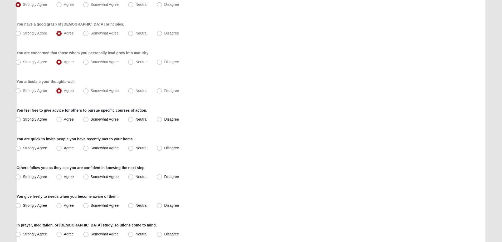
scroll to position [290, 0]
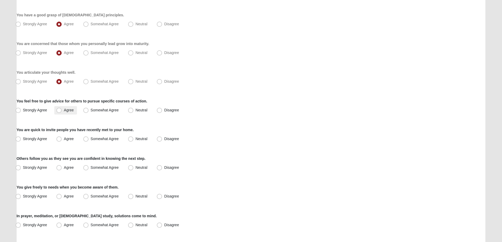
click at [64, 109] on span "Agree" at bounding box center [69, 110] width 10 height 4
click at [59, 109] on input "Agree" at bounding box center [60, 110] width 3 height 3
radio input "true"
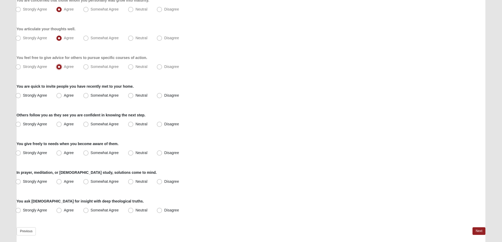
scroll to position [343, 0]
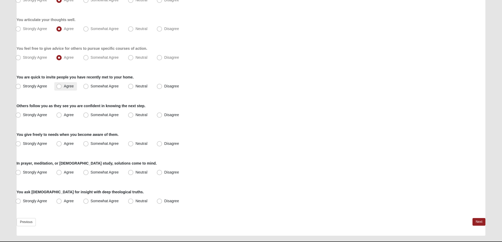
click at [64, 86] on span "Agree" at bounding box center [69, 86] width 10 height 4
click at [59, 86] on input "Agree" at bounding box center [60, 86] width 3 height 3
radio input "true"
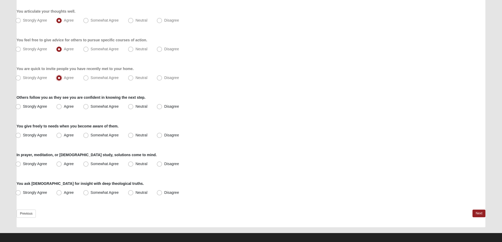
scroll to position [356, 0]
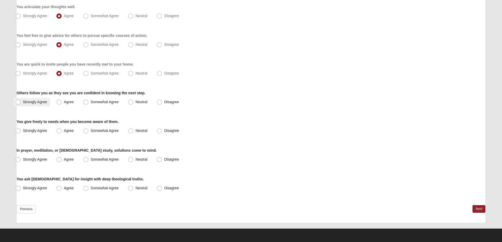
click at [23, 102] on span "Strongly Agree" at bounding box center [35, 102] width 24 height 4
click at [18, 102] on input "Strongly Agree" at bounding box center [19, 101] width 3 height 3
radio input "true"
click at [23, 129] on span "Strongly Agree" at bounding box center [35, 131] width 24 height 4
click at [18, 129] on input "Strongly Agree" at bounding box center [19, 130] width 3 height 3
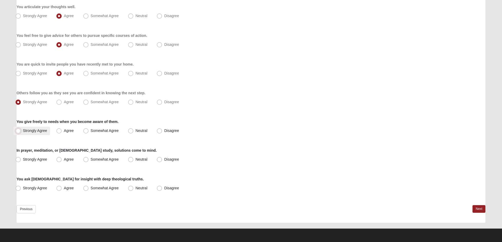
radio input "true"
click at [23, 159] on span "Strongly Agree" at bounding box center [35, 159] width 24 height 4
click at [18, 159] on input "Strongly Agree" at bounding box center [19, 159] width 3 height 3
radio input "true"
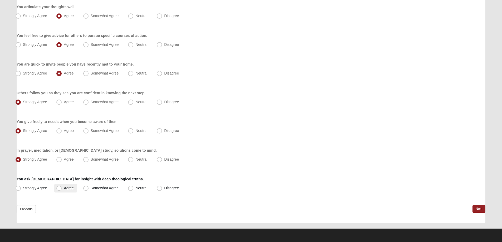
click at [64, 188] on span "Agree" at bounding box center [69, 188] width 10 height 4
click at [60, 188] on input "Agree" at bounding box center [60, 188] width 3 height 3
radio input "true"
click at [478, 209] on link "Next" at bounding box center [479, 209] width 13 height 8
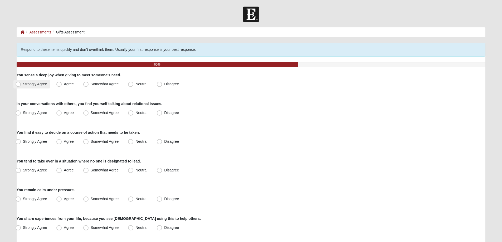
click at [23, 84] on span "Strongly Agree" at bounding box center [35, 84] width 24 height 4
click at [19, 84] on input "Strongly Agree" at bounding box center [19, 84] width 3 height 3
radio input "true"
click at [91, 112] on span "Somewhat Agree" at bounding box center [105, 113] width 28 height 4
click at [86, 112] on input "Somewhat Agree" at bounding box center [86, 112] width 3 height 3
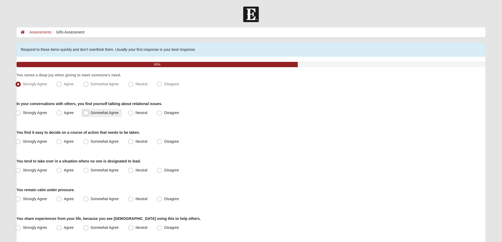
radio input "true"
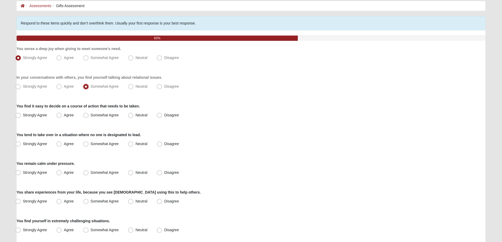
scroll to position [53, 0]
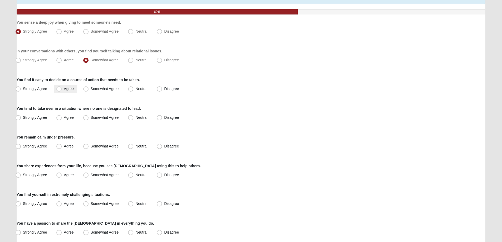
click at [64, 88] on span "Agree" at bounding box center [69, 89] width 10 height 4
click at [59, 88] on input "Agree" at bounding box center [60, 88] width 3 height 3
radio input "true"
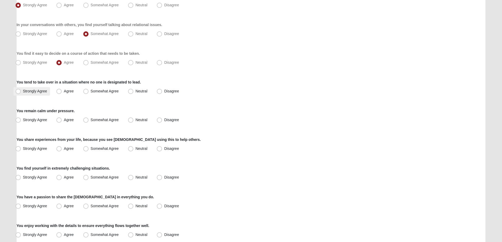
click at [23, 91] on span "Strongly Agree" at bounding box center [35, 91] width 24 height 4
click at [20, 91] on input "Strongly Agree" at bounding box center [19, 91] width 3 height 3
radio input "true"
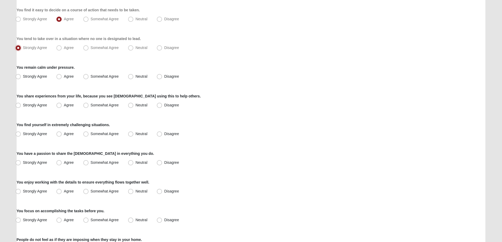
scroll to position [132, 0]
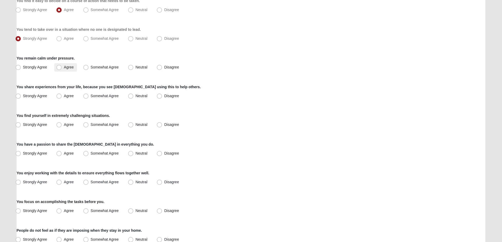
click at [64, 66] on span "Agree" at bounding box center [69, 67] width 10 height 4
click at [60, 66] on input "Agree" at bounding box center [60, 67] width 3 height 3
radio input "true"
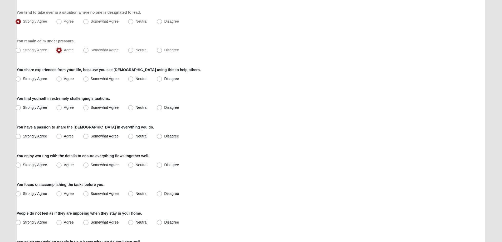
scroll to position [158, 0]
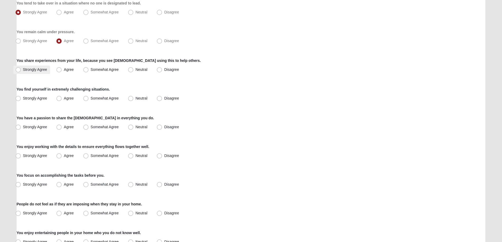
click at [23, 68] on span "Strongly Agree" at bounding box center [35, 69] width 24 height 4
click at [18, 68] on input "Strongly Agree" at bounding box center [19, 69] width 3 height 3
radio input "true"
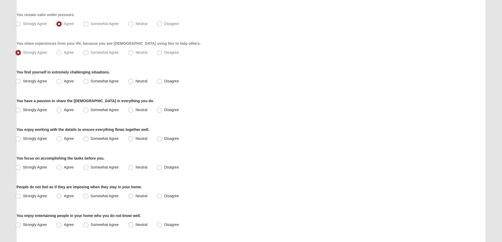
scroll to position [185, 0]
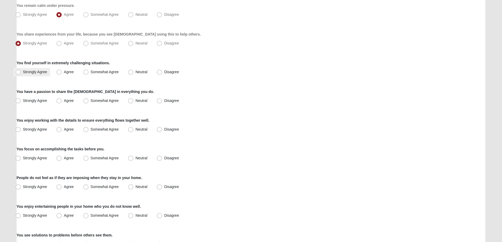
click at [23, 73] on span "Strongly Agree" at bounding box center [35, 72] width 24 height 4
click at [18, 73] on input "Strongly Agree" at bounding box center [19, 71] width 3 height 3
radio input "true"
click at [23, 100] on span "Strongly Agree" at bounding box center [35, 101] width 24 height 4
click at [18, 100] on input "Strongly Agree" at bounding box center [19, 100] width 3 height 3
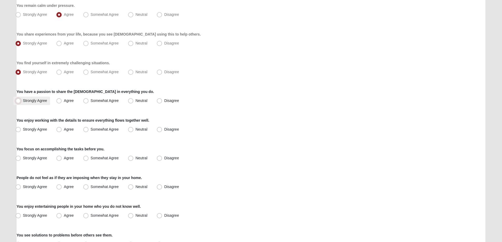
radio input "true"
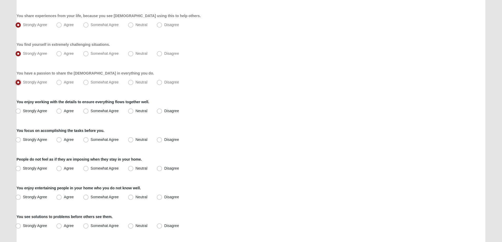
scroll to position [211, 0]
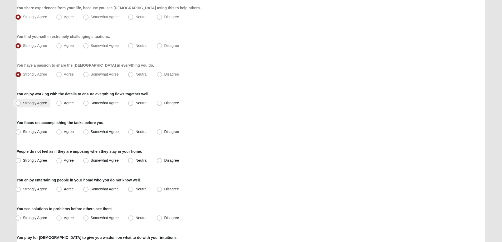
click at [23, 103] on span "Strongly Agree" at bounding box center [35, 103] width 24 height 4
click at [20, 103] on input "Strongly Agree" at bounding box center [19, 103] width 3 height 3
radio input "true"
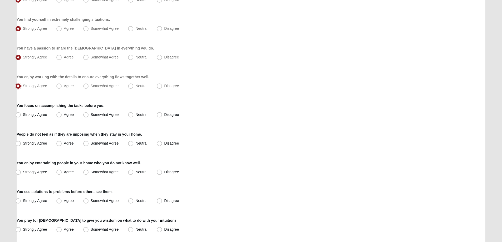
scroll to position [237, 0]
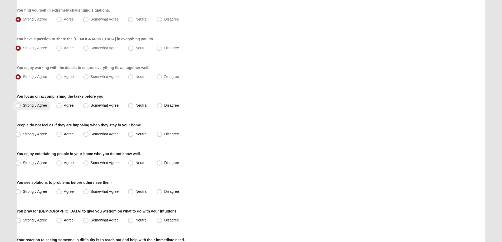
click at [23, 105] on span "Strongly Agree" at bounding box center [35, 105] width 24 height 4
click at [18, 105] on input "Strongly Agree" at bounding box center [19, 105] width 3 height 3
radio input "true"
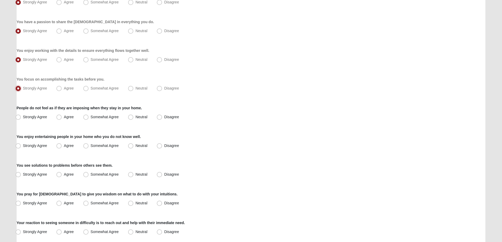
scroll to position [264, 0]
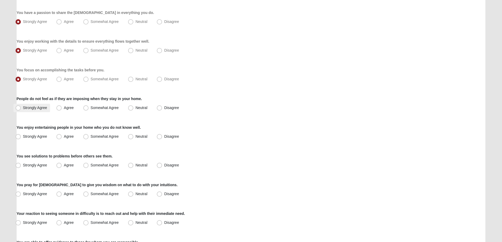
click at [23, 108] on span "Strongly Agree" at bounding box center [35, 108] width 24 height 4
click at [18, 108] on input "Strongly Agree" at bounding box center [19, 107] width 3 height 3
radio input "true"
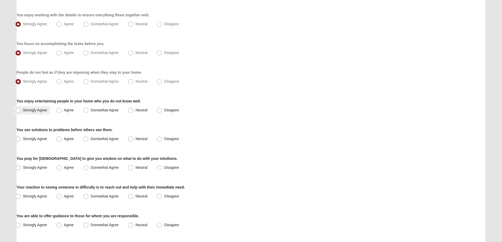
click at [23, 110] on span "Strongly Agree" at bounding box center [35, 110] width 24 height 4
click at [18, 110] on input "Strongly Agree" at bounding box center [19, 110] width 3 height 3
radio input "true"
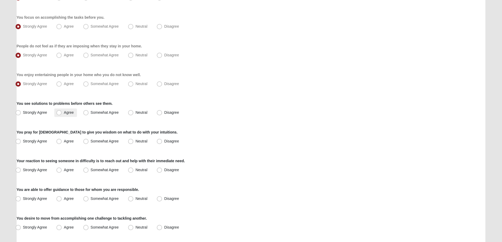
click at [64, 112] on span "Agree" at bounding box center [69, 112] width 10 height 4
click at [59, 112] on input "Agree" at bounding box center [60, 112] width 3 height 3
radio input "true"
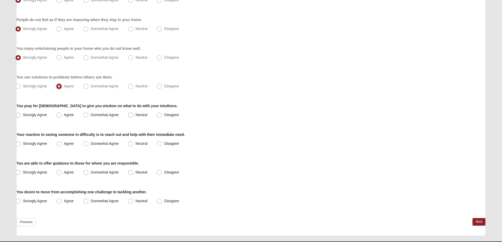
scroll to position [356, 0]
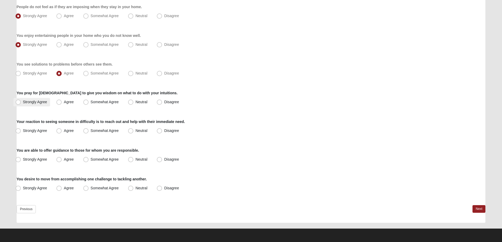
click at [23, 100] on span "Strongly Agree" at bounding box center [35, 102] width 24 height 4
click at [18, 100] on input "Strongly Agree" at bounding box center [19, 101] width 3 height 3
radio input "true"
click at [23, 131] on span "Strongly Agree" at bounding box center [35, 131] width 24 height 4
click at [18, 131] on input "Strongly Agree" at bounding box center [19, 130] width 3 height 3
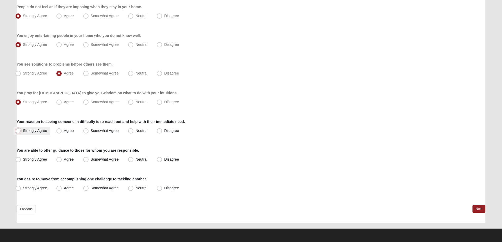
radio input "true"
click at [23, 158] on span "Strongly Agree" at bounding box center [35, 159] width 24 height 4
click at [18, 158] on input "Strongly Agree" at bounding box center [19, 159] width 3 height 3
radio input "true"
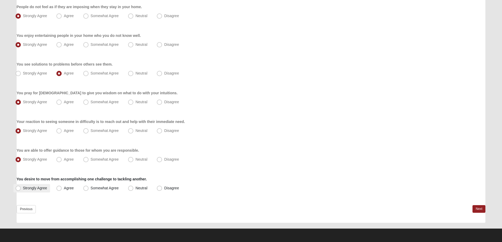
click at [23, 187] on span "Strongly Agree" at bounding box center [35, 188] width 24 height 4
click at [18, 187] on input "Strongly Agree" at bounding box center [19, 188] width 3 height 3
radio input "true"
click at [477, 208] on link "Next" at bounding box center [479, 209] width 13 height 8
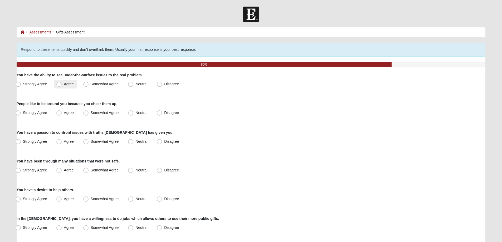
click at [64, 85] on span "Agree" at bounding box center [69, 84] width 10 height 4
click at [59, 85] on input "Agree" at bounding box center [60, 84] width 3 height 3
radio input "true"
click at [23, 112] on span "Strongly Agree" at bounding box center [35, 113] width 24 height 4
click at [18, 112] on input "Strongly Agree" at bounding box center [19, 112] width 3 height 3
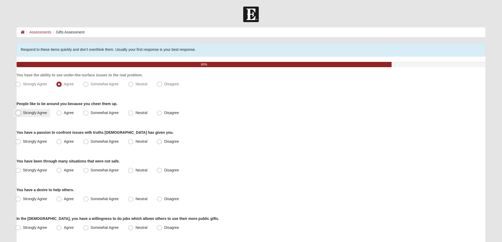
radio input "true"
click at [91, 142] on span "Somewhat Agree" at bounding box center [105, 141] width 28 height 4
click at [86, 142] on input "Somewhat Agree" at bounding box center [86, 141] width 3 height 3
radio input "true"
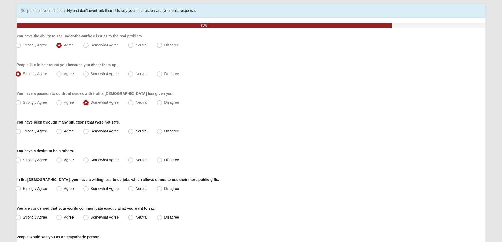
scroll to position [53, 0]
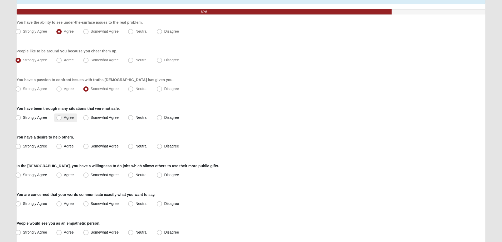
click at [64, 118] on span "Agree" at bounding box center [69, 117] width 10 height 4
click at [59, 118] on input "Agree" at bounding box center [60, 117] width 3 height 3
radio input "true"
click at [23, 146] on span "Strongly Agree" at bounding box center [35, 146] width 24 height 4
click at [18, 146] on input "Strongly Agree" at bounding box center [19, 146] width 3 height 3
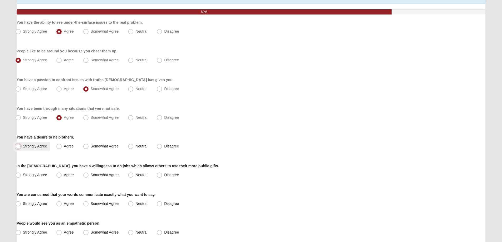
radio input "true"
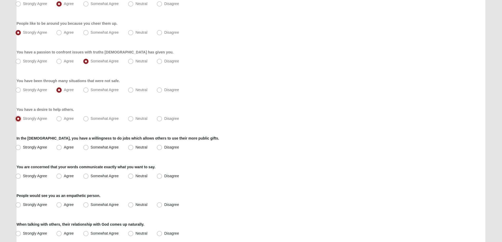
scroll to position [105, 0]
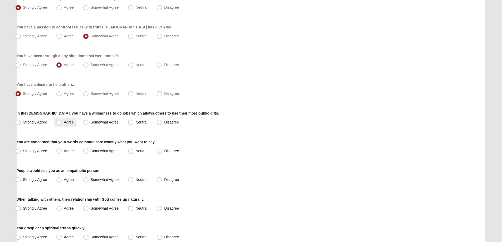
click at [64, 122] on span "Agree" at bounding box center [69, 122] width 10 height 4
click at [59, 122] on input "Agree" at bounding box center [60, 122] width 3 height 3
radio input "true"
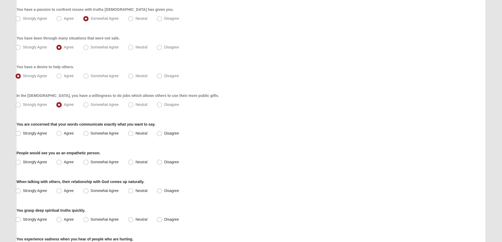
scroll to position [132, 0]
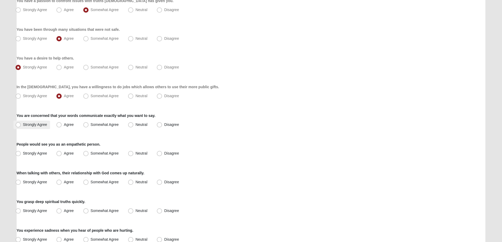
click at [23, 125] on span "Strongly Agree" at bounding box center [35, 125] width 24 height 4
click at [19, 125] on input "Strongly Agree" at bounding box center [19, 124] width 3 height 3
radio input "true"
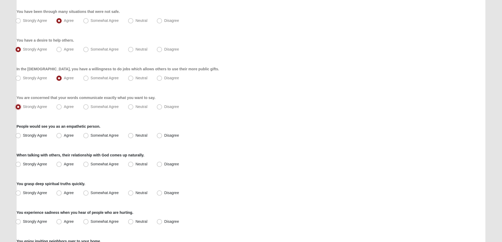
scroll to position [158, 0]
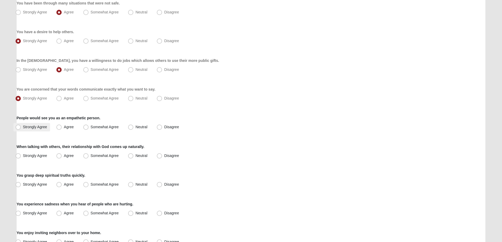
click at [23, 127] on span "Strongly Agree" at bounding box center [35, 127] width 24 height 4
click at [18, 127] on input "Strongly Agree" at bounding box center [19, 127] width 3 height 3
radio input "true"
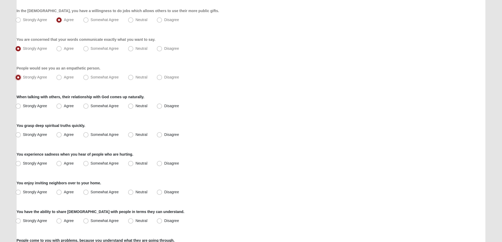
scroll to position [211, 0]
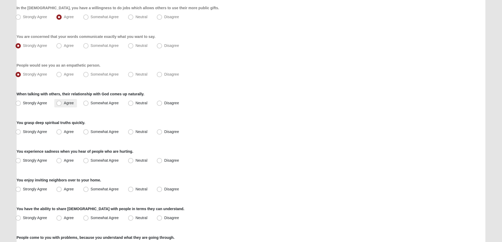
click at [64, 103] on span "Agree" at bounding box center [69, 103] width 10 height 4
click at [59, 103] on input "Agree" at bounding box center [60, 103] width 3 height 3
radio input "true"
click at [64, 131] on span "Agree" at bounding box center [69, 132] width 10 height 4
click at [59, 131] on input "Agree" at bounding box center [60, 131] width 3 height 3
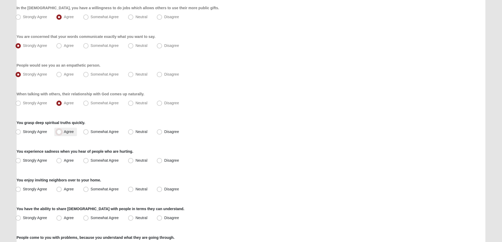
radio input "true"
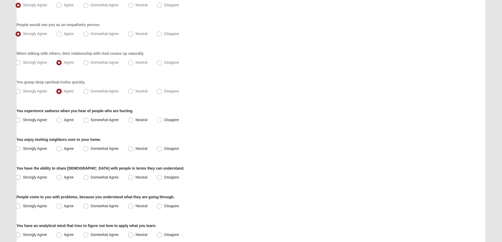
scroll to position [264, 0]
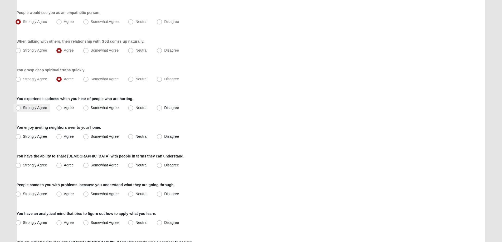
click at [23, 107] on span "Strongly Agree" at bounding box center [35, 108] width 24 height 4
click at [18, 107] on input "Strongly Agree" at bounding box center [19, 107] width 3 height 3
radio input "true"
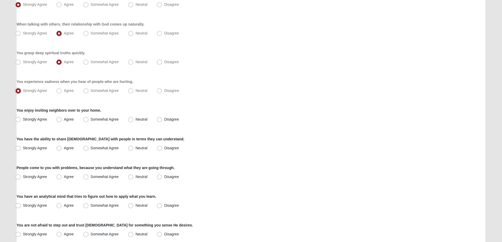
scroll to position [290, 0]
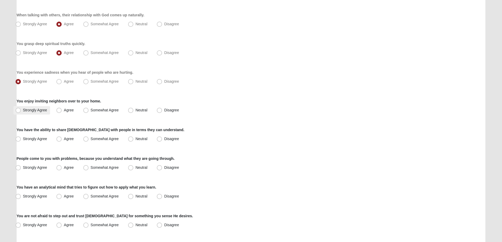
click at [23, 110] on span "Strongly Agree" at bounding box center [35, 110] width 24 height 4
click at [18, 110] on input "Strongly Agree" at bounding box center [19, 110] width 3 height 3
radio input "true"
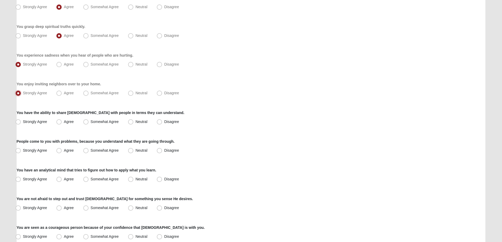
scroll to position [316, 0]
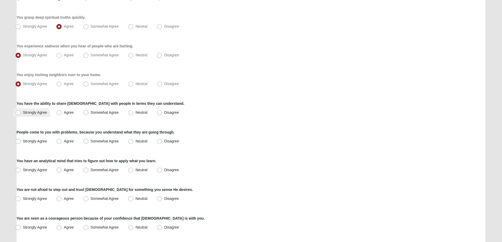
click at [23, 112] on span "Strongly Agree" at bounding box center [35, 112] width 24 height 4
click at [18, 112] on input "Strongly Agree" at bounding box center [19, 112] width 3 height 3
radio input "true"
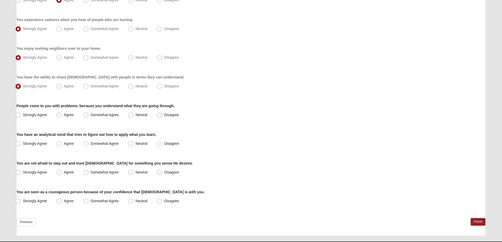
scroll to position [356, 0]
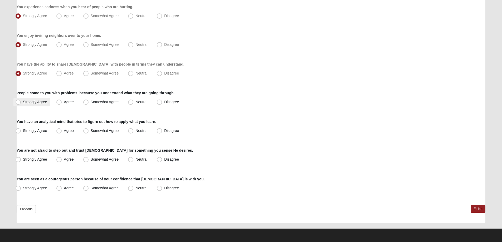
click at [23, 101] on span "Strongly Agree" at bounding box center [35, 102] width 24 height 4
click at [18, 101] on input "Strongly Agree" at bounding box center [19, 101] width 3 height 3
radio input "true"
click at [64, 130] on span "Agree" at bounding box center [69, 131] width 10 height 4
click at [59, 130] on input "Agree" at bounding box center [60, 130] width 3 height 3
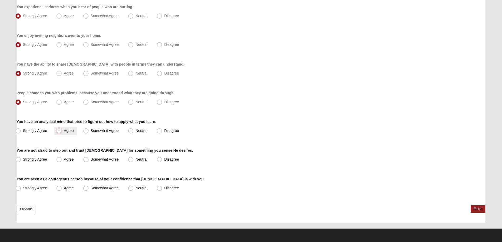
radio input "true"
click at [23, 160] on span "Strongly Agree" at bounding box center [35, 159] width 24 height 4
click at [18, 160] on input "Strongly Agree" at bounding box center [19, 159] width 3 height 3
radio input "true"
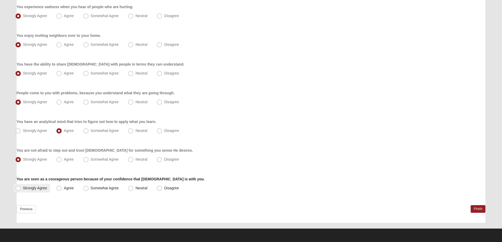
click at [23, 188] on span "Strongly Agree" at bounding box center [35, 188] width 24 height 4
click at [18, 188] on input "Strongly Agree" at bounding box center [19, 188] width 3 height 3
radio input "true"
click at [479, 208] on link "Finish" at bounding box center [478, 209] width 15 height 8
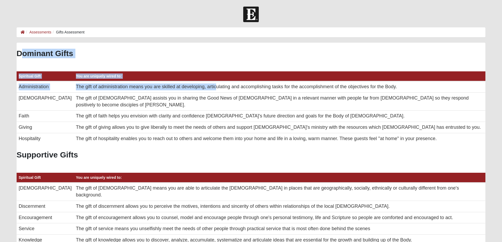
drag, startPoint x: 20, startPoint y: 46, endPoint x: 91, endPoint y: 62, distance: 73.2
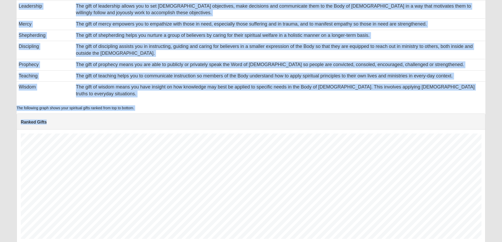
scroll to position [251, 0]
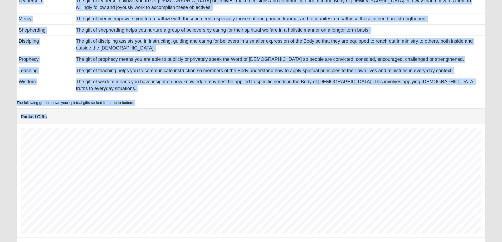
drag, startPoint x: 17, startPoint y: 49, endPoint x: 448, endPoint y: 74, distance: 431.8
click at [453, 74] on div "Dominant Gifts Spiritual Gift You are uniquely wired to: Administration The gif…" at bounding box center [251, 18] width 469 height 440
copy div "Dominant Gifts Spiritual Gift You are uniquely wired to: Administration The gif…"
